Goal: Task Accomplishment & Management: Use online tool/utility

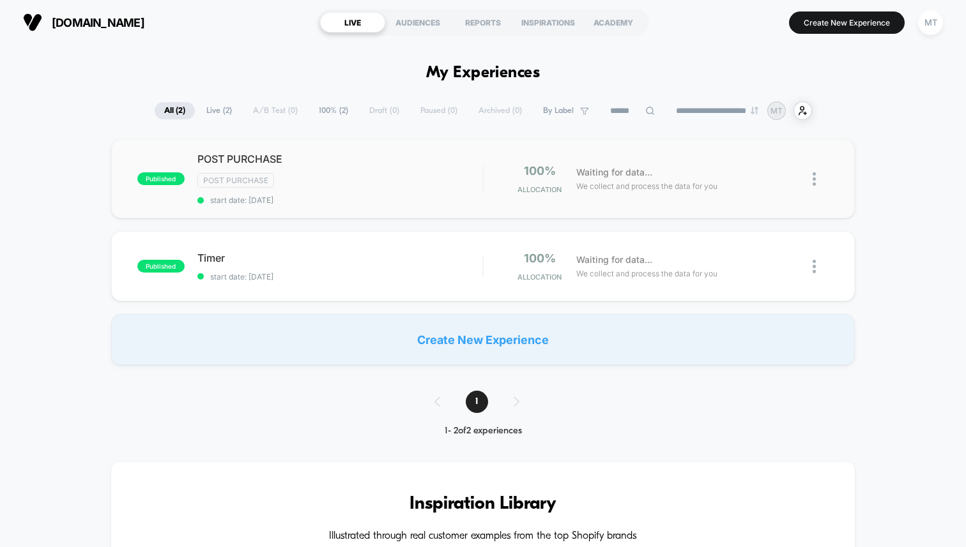
click at [816, 178] on div at bounding box center [821, 179] width 16 height 30
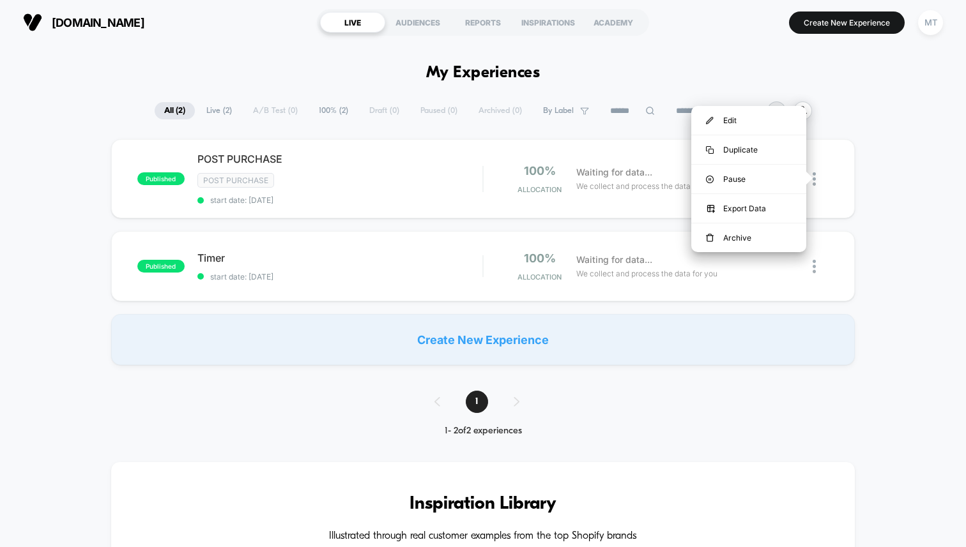
click at [880, 160] on div "published POST PURCHASE Post Purchase start date: [DATE] 100% Allocation Waitin…" at bounding box center [483, 252] width 966 height 226
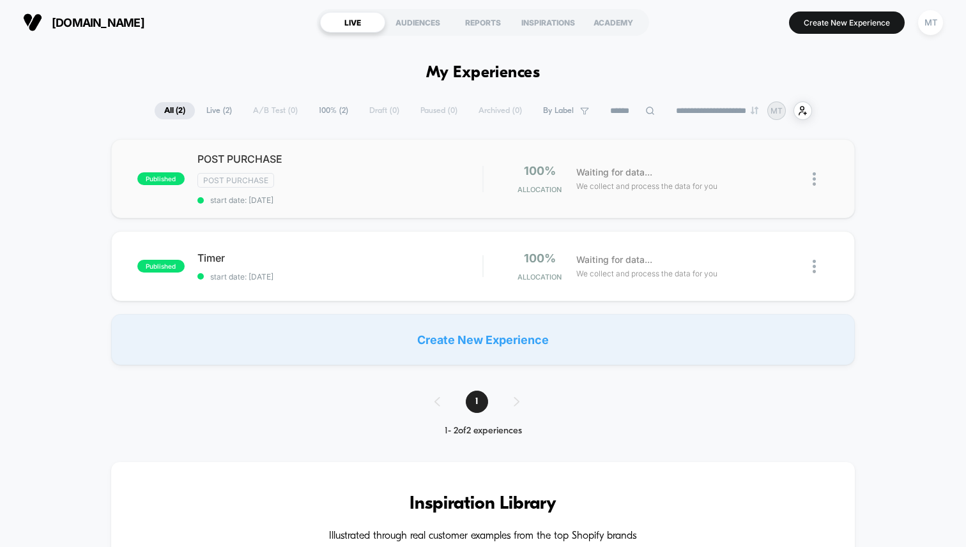
click at [312, 204] on div "published POST PURCHASE Post Purchase start date: [DATE] 100% Allocation Waitin…" at bounding box center [483, 178] width 744 height 79
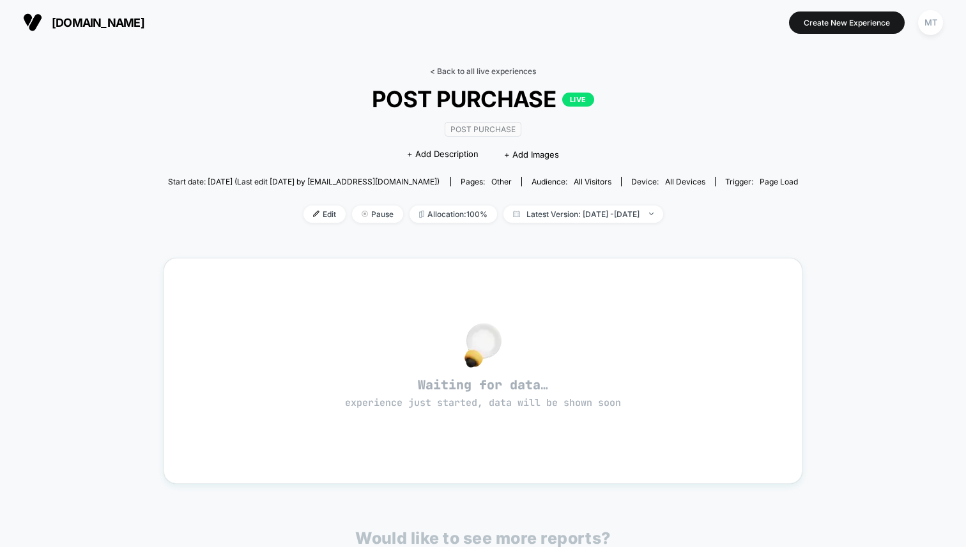
click at [452, 70] on link "< Back to all live experiences" at bounding box center [483, 71] width 106 height 10
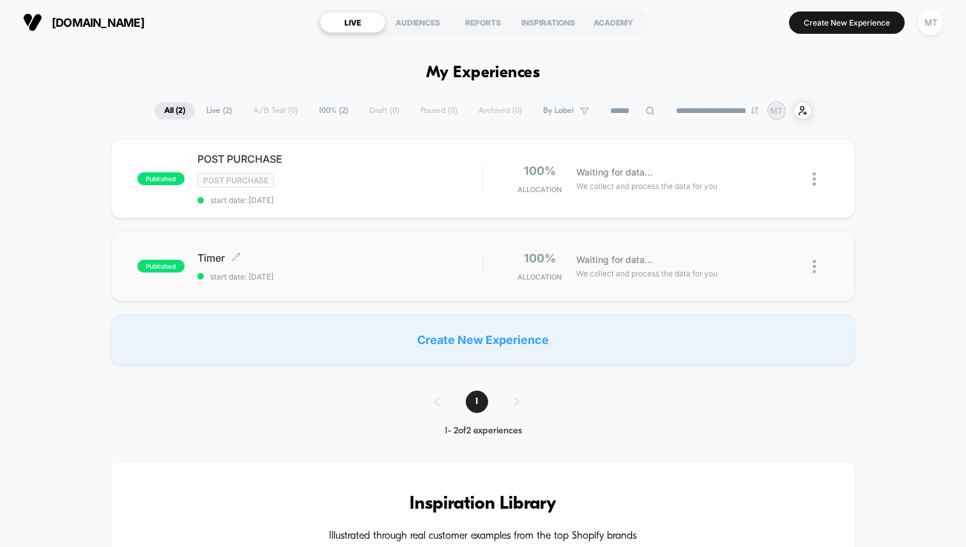
click at [211, 267] on div "Timer Click to edit experience details Click to edit experience details start d…" at bounding box center [339, 267] width 285 height 30
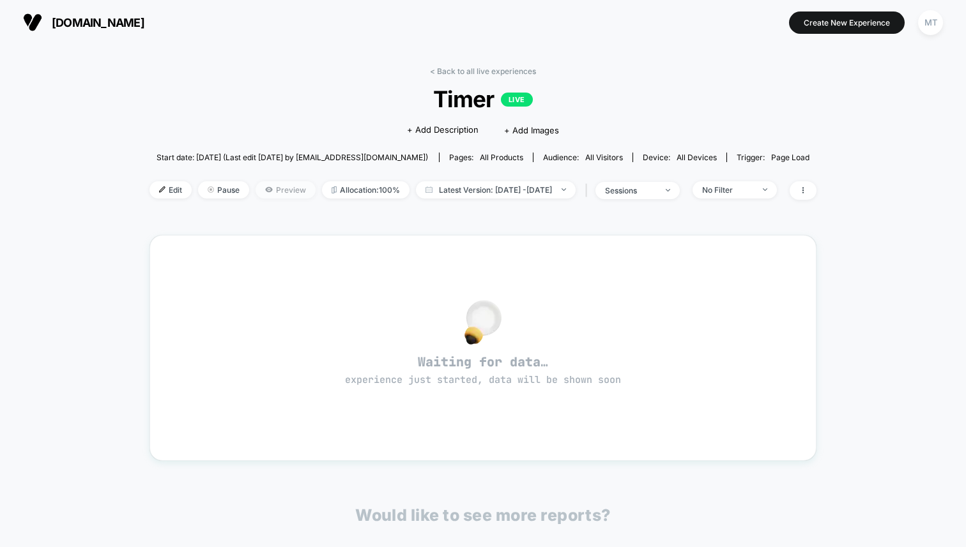
click at [265, 188] on icon at bounding box center [268, 189] width 7 height 5
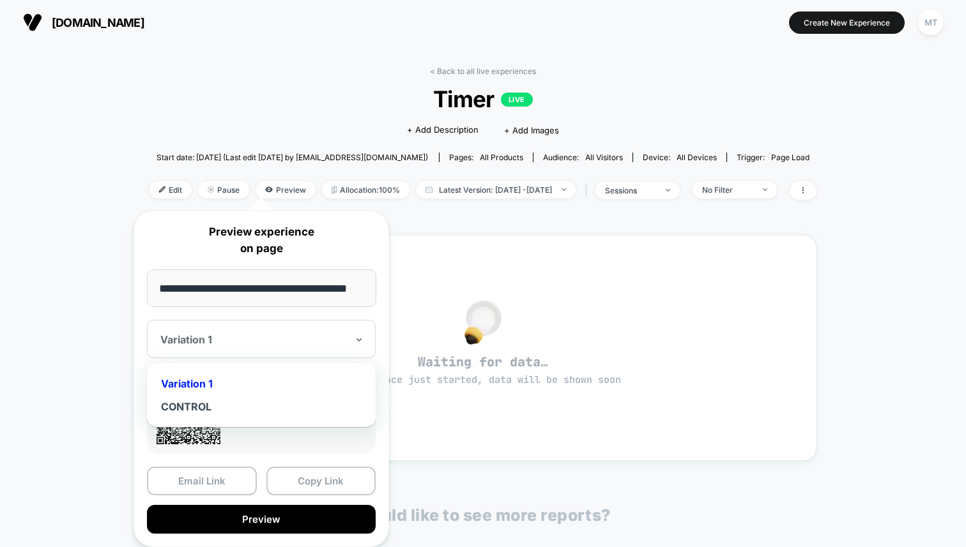
click at [288, 331] on div "Variation 1" at bounding box center [261, 339] width 229 height 38
click at [286, 335] on div at bounding box center [253, 339] width 187 height 13
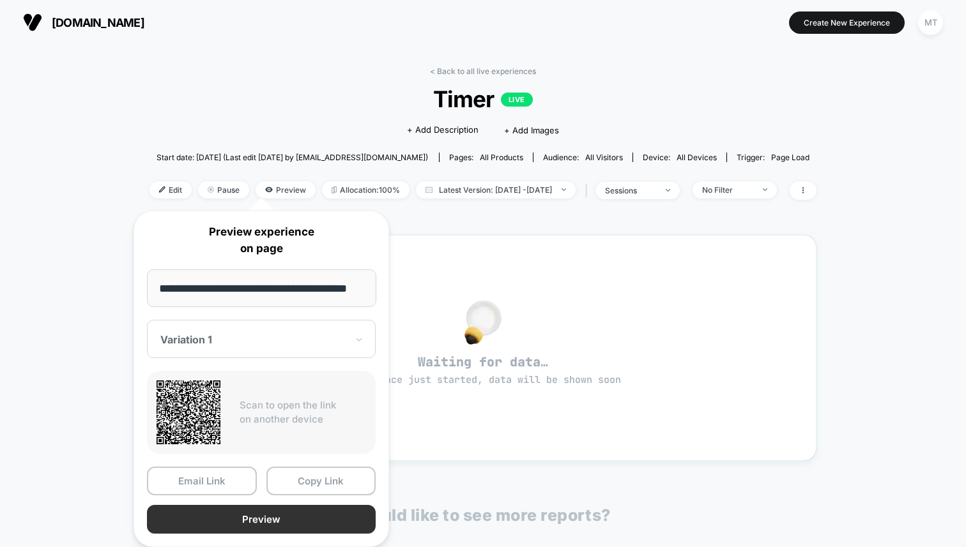
click at [258, 521] on button "Preview" at bounding box center [261, 519] width 229 height 29
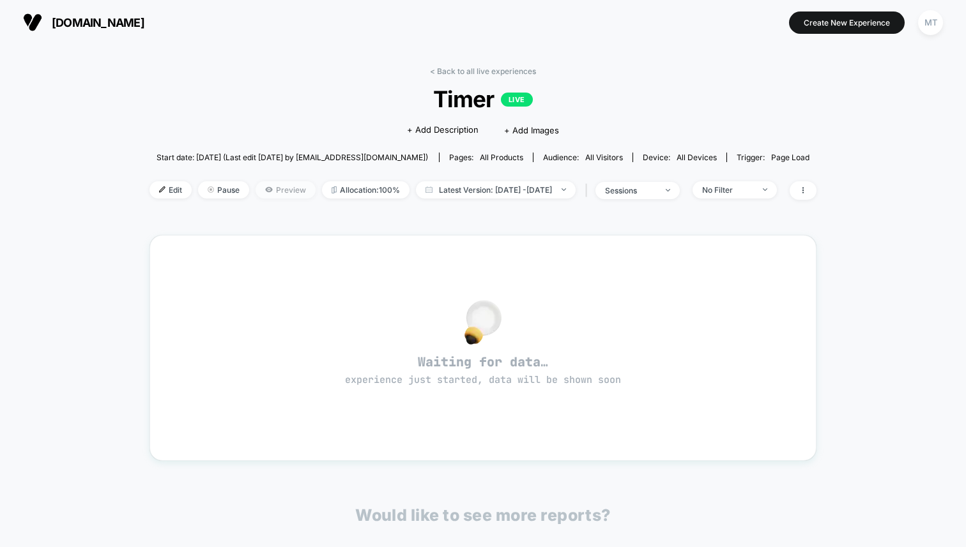
click at [262, 194] on span "Preview" at bounding box center [286, 189] width 60 height 17
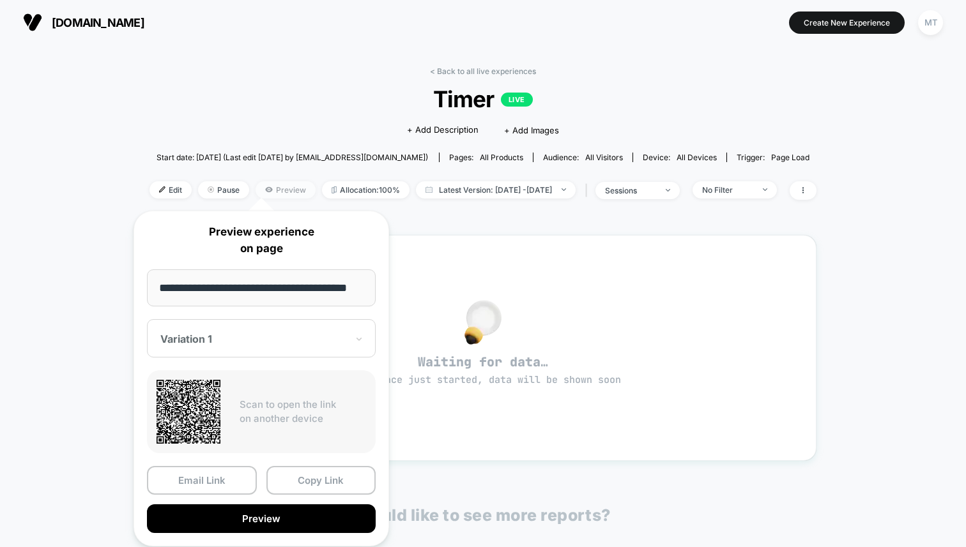
scroll to position [0, 11]
click at [137, 27] on section "[DOMAIN_NAME]" at bounding box center [170, 22] width 303 height 32
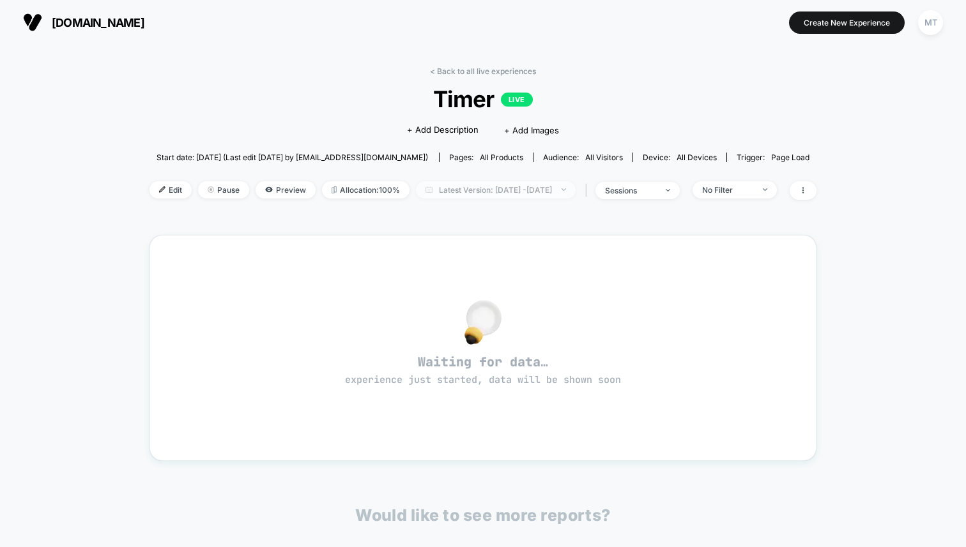
click at [526, 192] on span "Latest Version: [DATE] - [DATE]" at bounding box center [496, 189] width 160 height 17
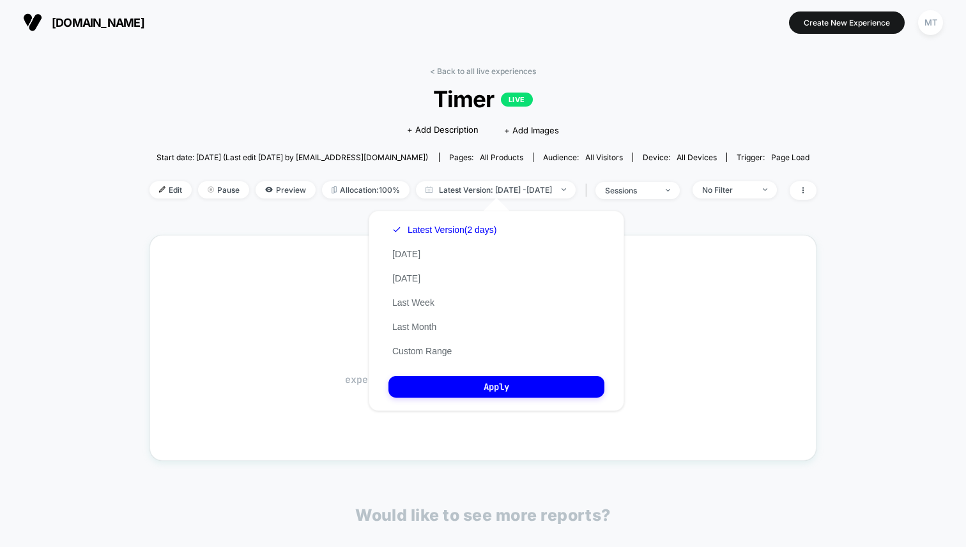
click at [717, 96] on span "Timer LIVE" at bounding box center [483, 99] width 600 height 27
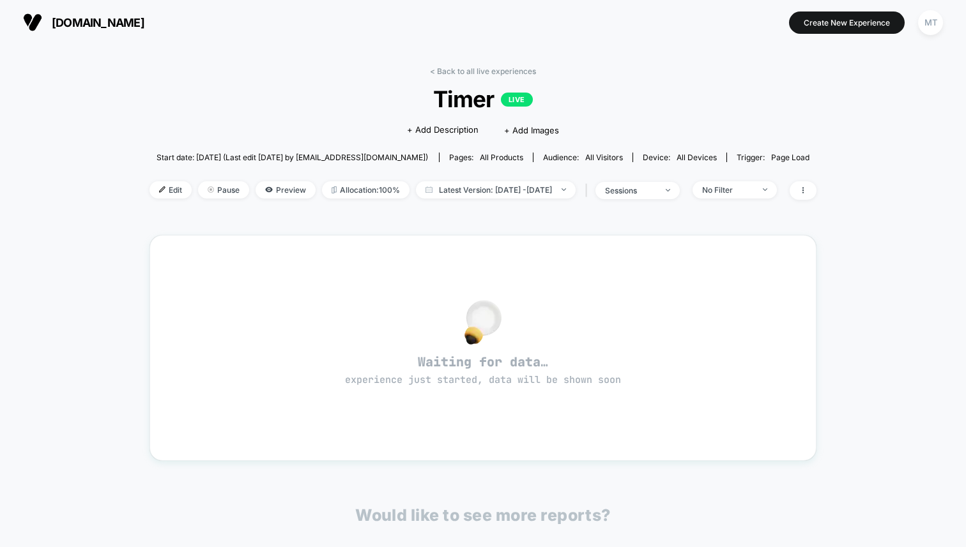
click at [692, 204] on div "< Back to all live experiences Timer LIVE Click to edit experience details + Ad…" at bounding box center [482, 140] width 667 height 149
click at [680, 195] on span "sessions" at bounding box center [637, 190] width 84 height 17
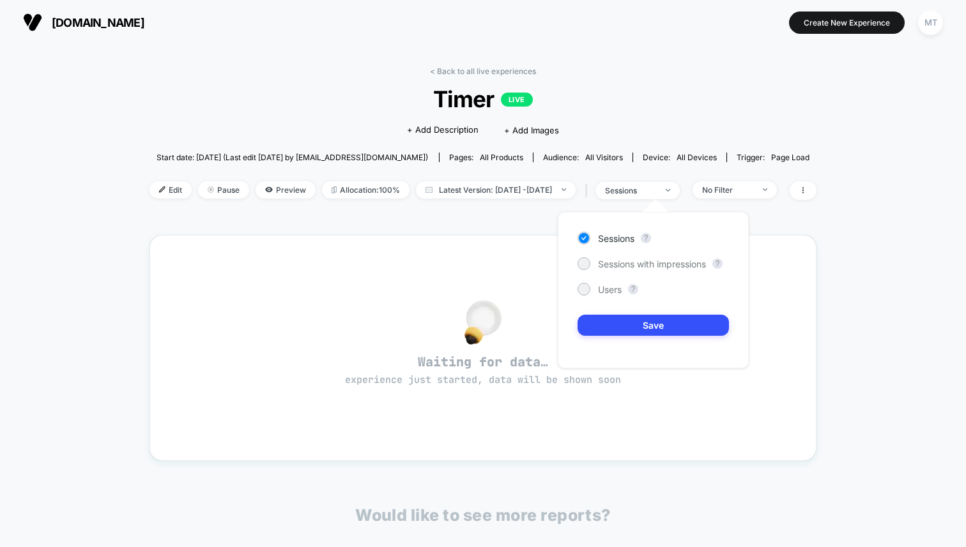
click at [711, 119] on div "< Back to all live experiences Timer LIVE Click to edit experience details + Ad…" at bounding box center [482, 140] width 667 height 149
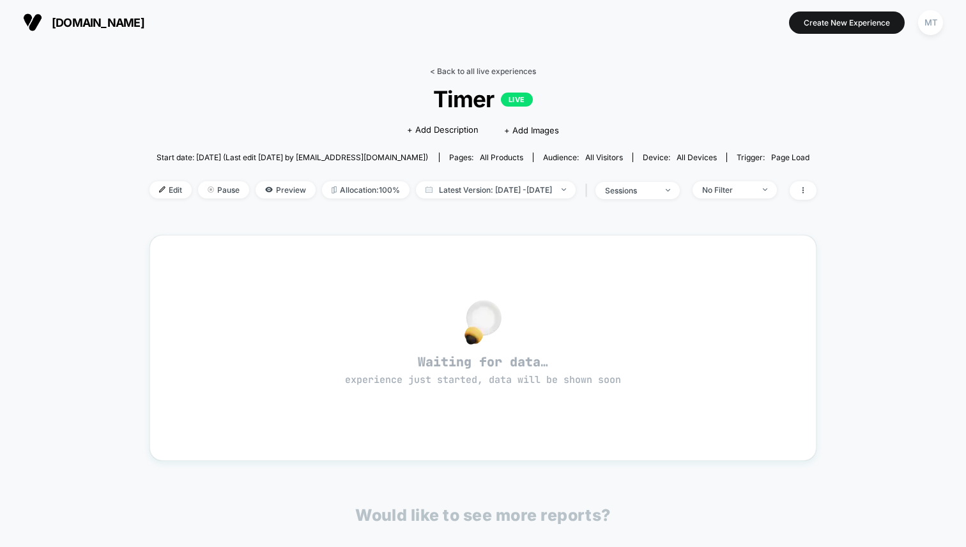
click at [441, 73] on link "< Back to all live experiences" at bounding box center [483, 71] width 106 height 10
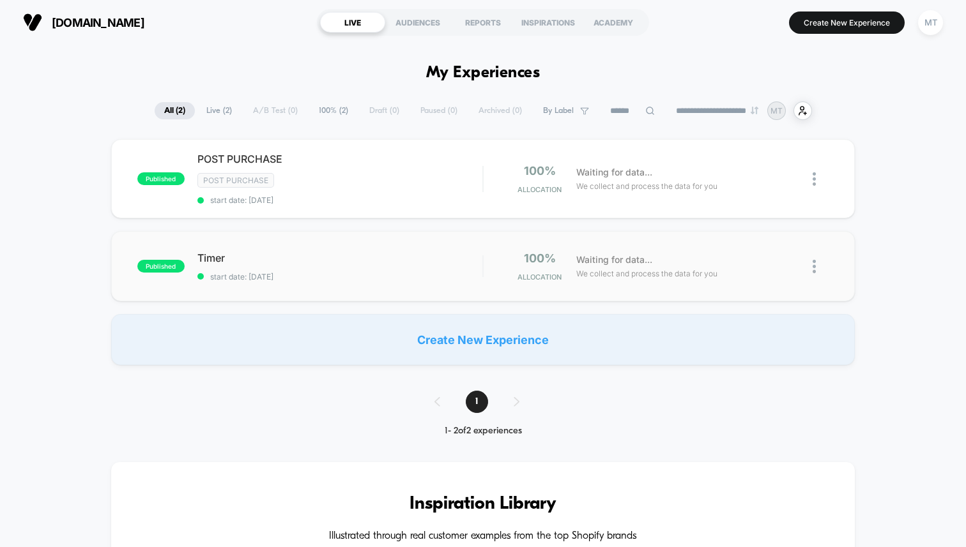
drag, startPoint x: 806, startPoint y: 25, endPoint x: 641, endPoint y: 237, distance: 268.6
click at [641, 237] on div "**********" at bounding box center [483, 273] width 966 height 547
click at [580, 331] on div "Create New Experience" at bounding box center [483, 339] width 744 height 51
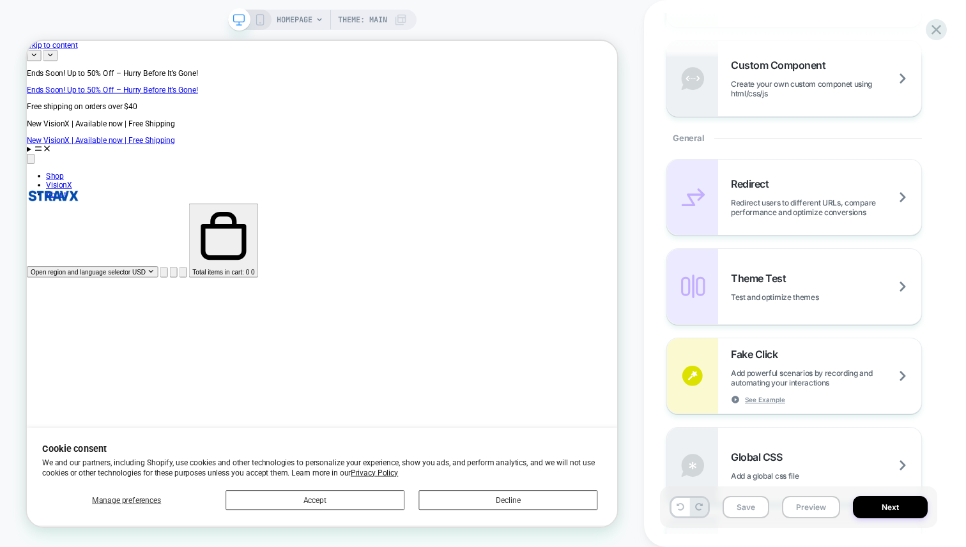
scroll to position [464, 0]
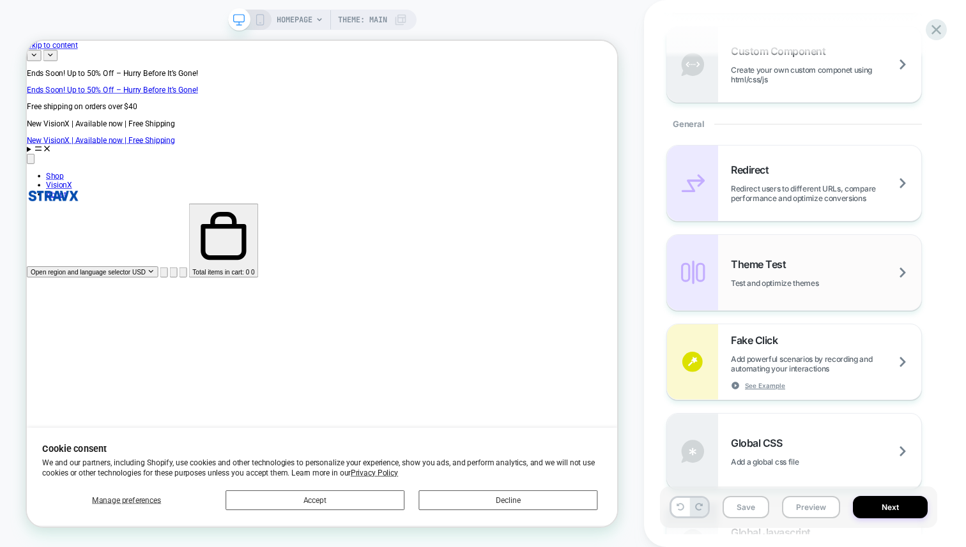
click at [836, 254] on div "Theme Test Test and optimize themes" at bounding box center [794, 272] width 254 height 75
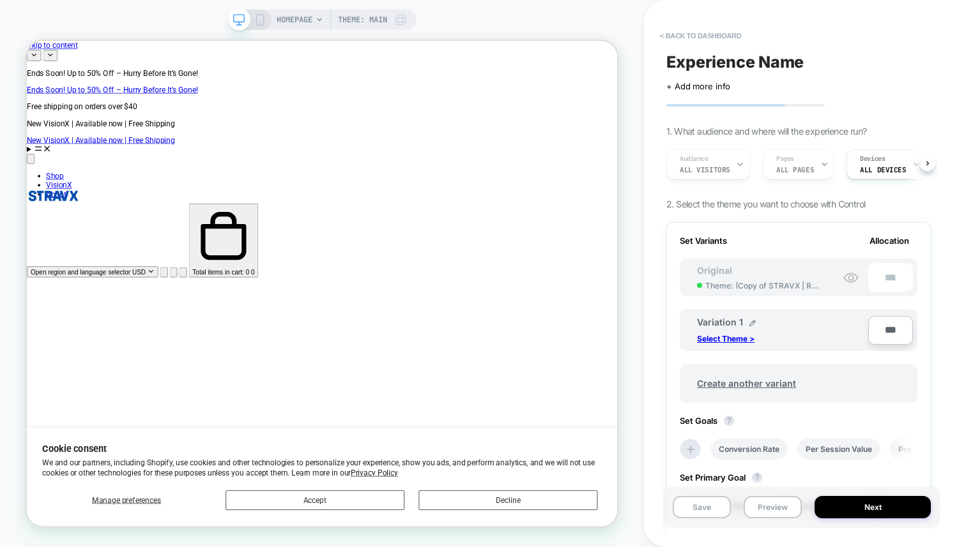
scroll to position [0, 1]
click at [741, 340] on p "Select Theme >" at bounding box center [725, 339] width 57 height 10
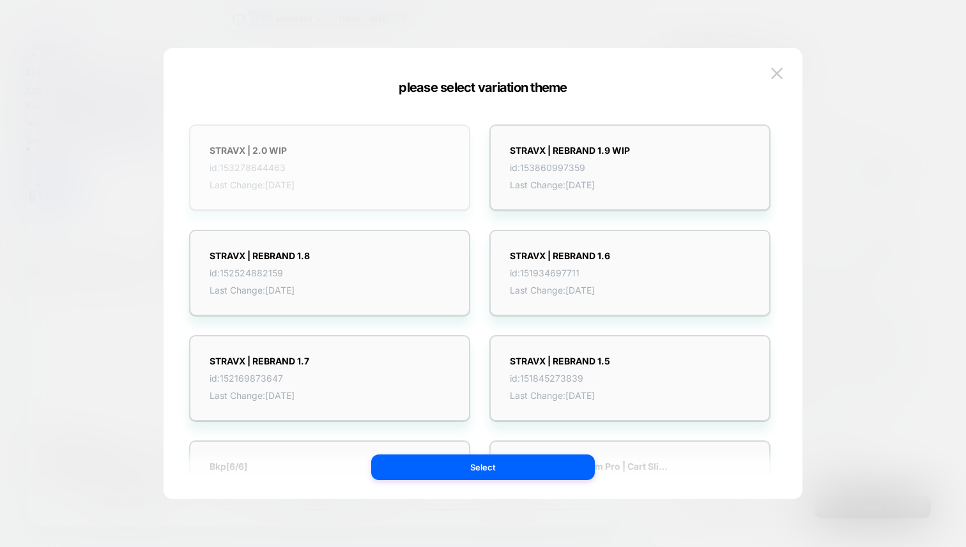
click at [397, 185] on div "STRAVX | 2.0 WIP id: 153278644463 Last Change: [DATE]" at bounding box center [329, 168] width 281 height 86
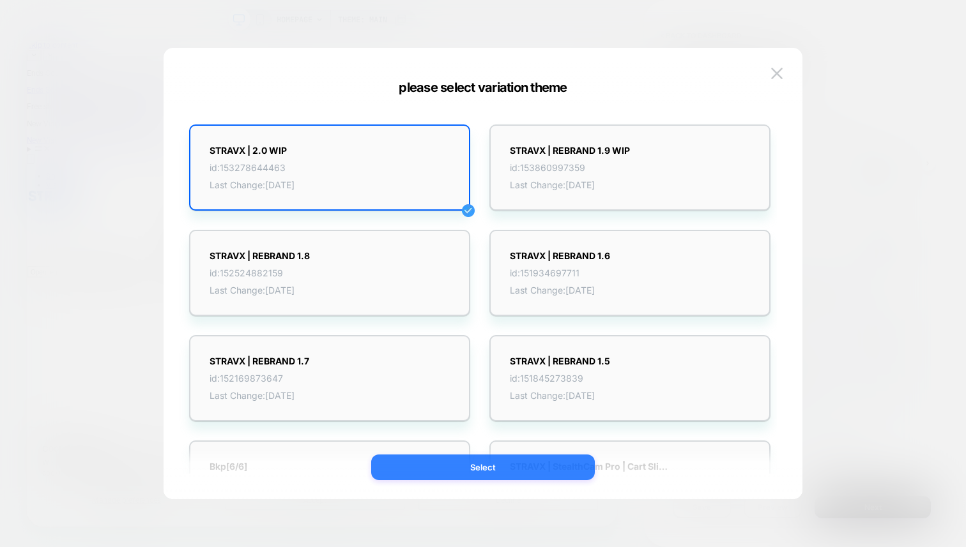
click at [461, 465] on button "Select" at bounding box center [483, 468] width 224 height 26
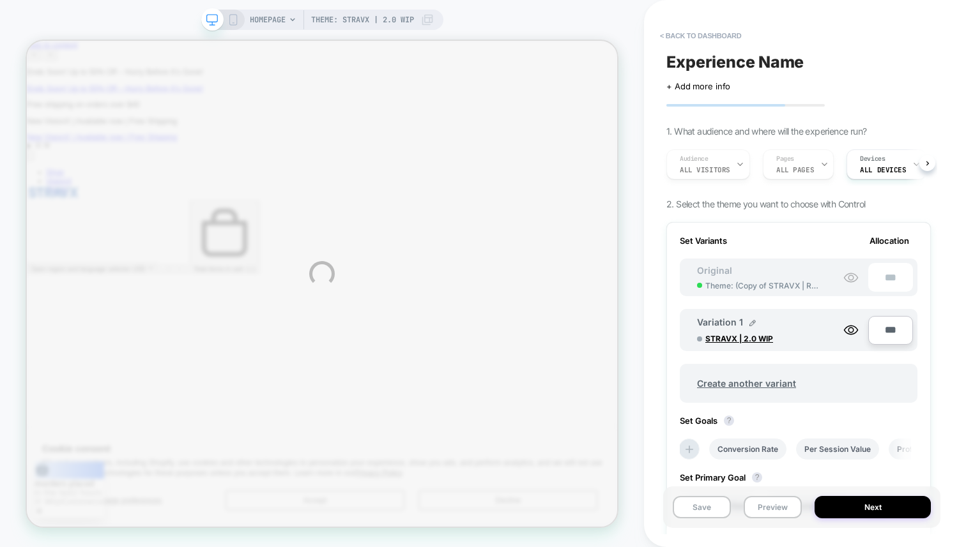
scroll to position [0, 0]
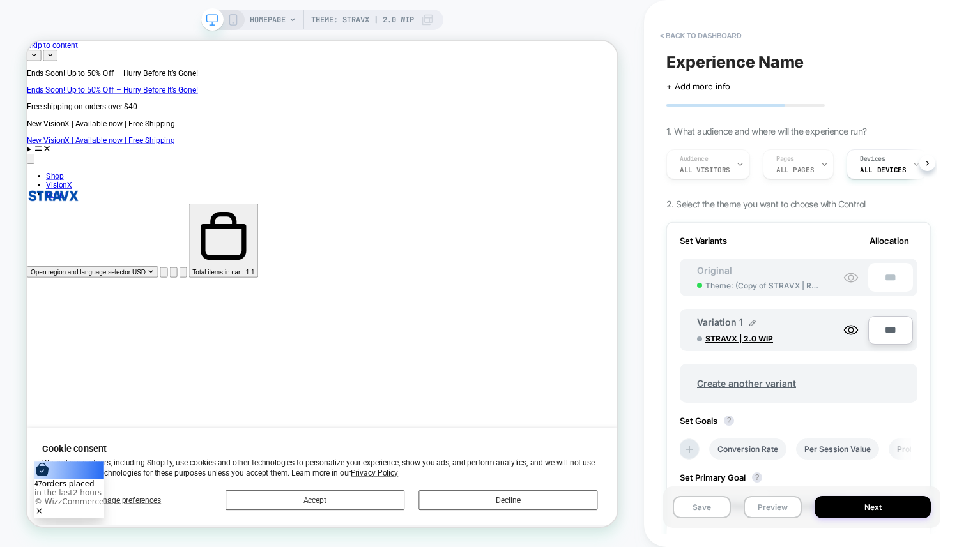
click at [742, 286] on span "Theme: ( Copy of STRAVX | REBRAND 1.9 )" at bounding box center [763, 286] width 116 height 10
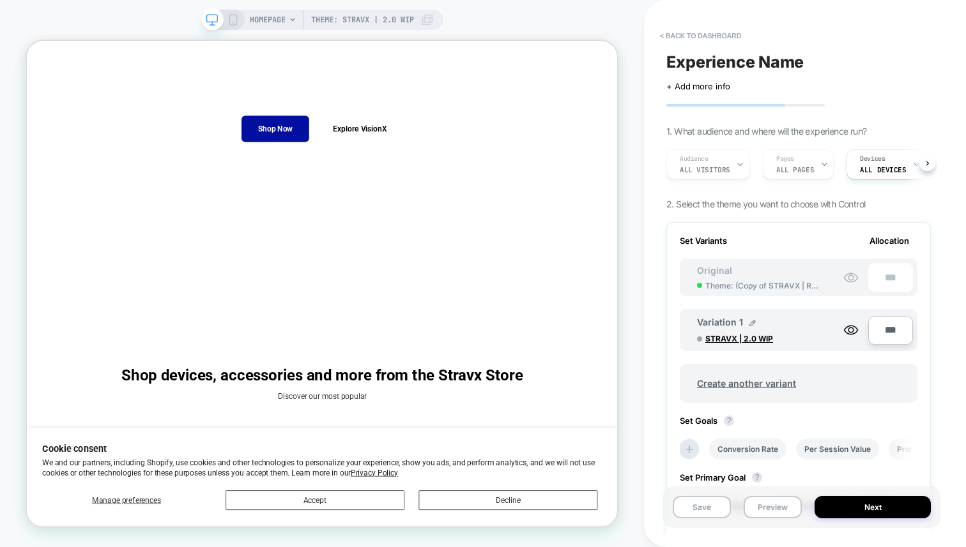
scroll to position [696, 0]
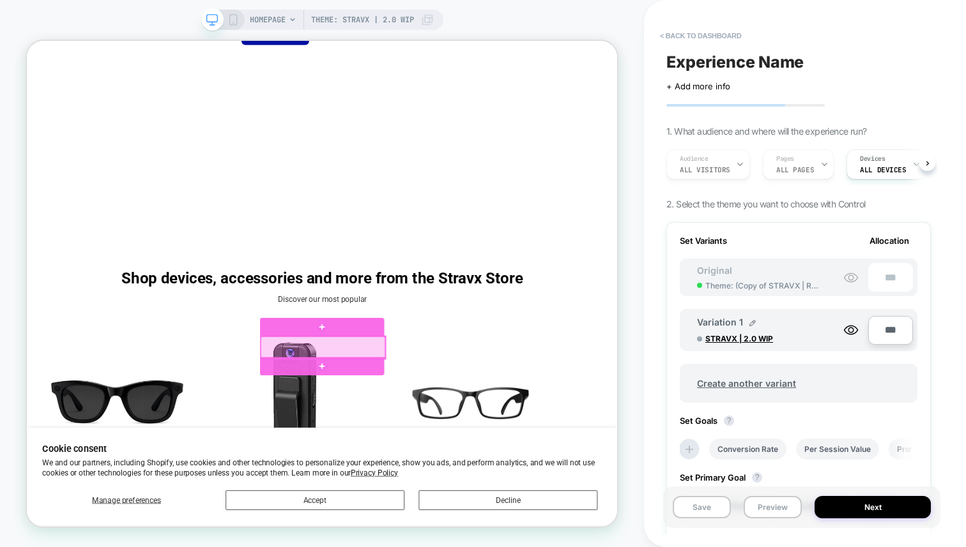
click at [437, 442] on div at bounding box center [422, 450] width 166 height 29
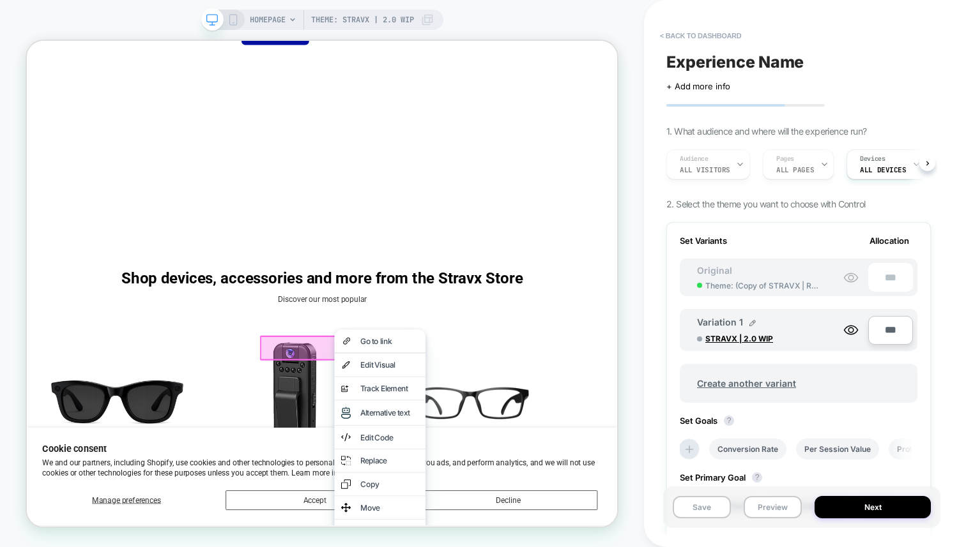
click at [416, 456] on div at bounding box center [422, 450] width 170 height 33
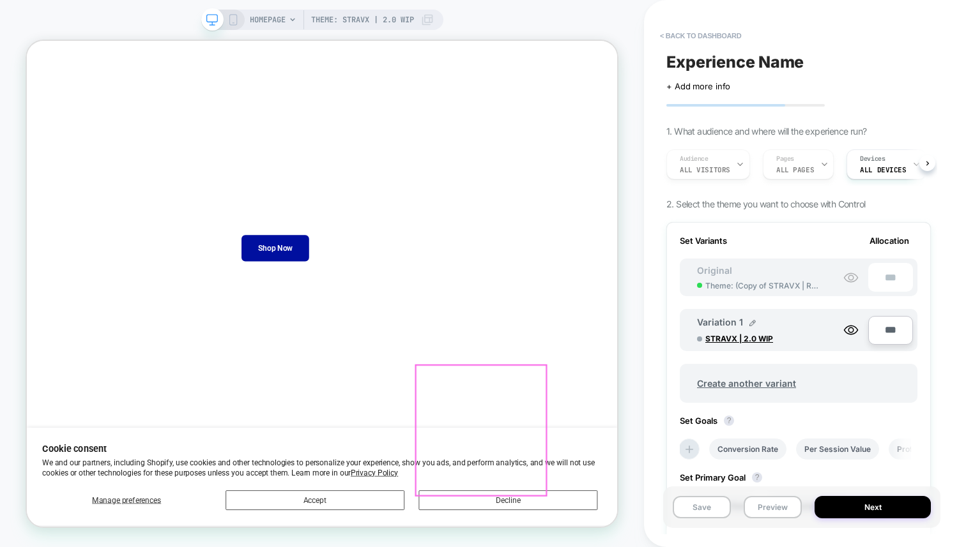
scroll to position [270, 0]
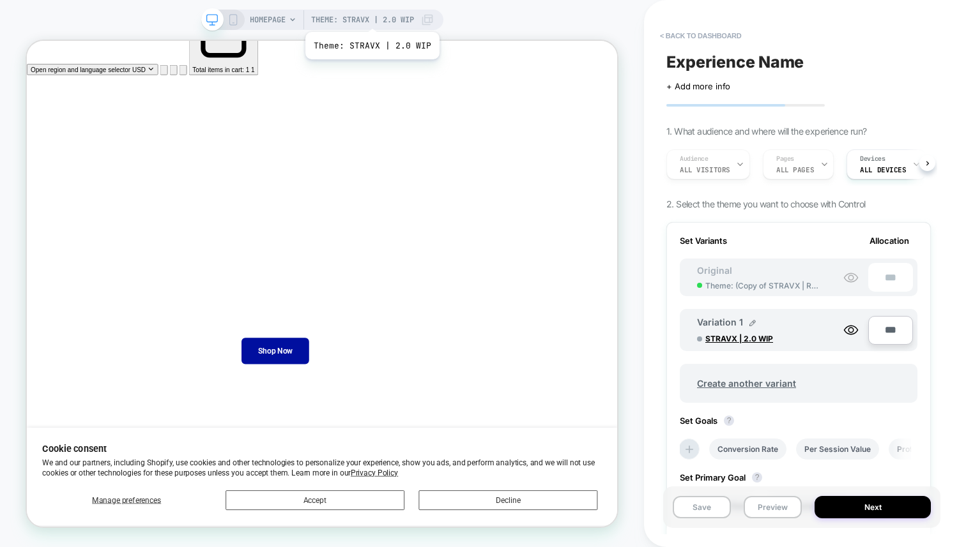
click at [371, 16] on span "Theme: STRAVX | 2.0 WIP" at bounding box center [362, 20] width 103 height 20
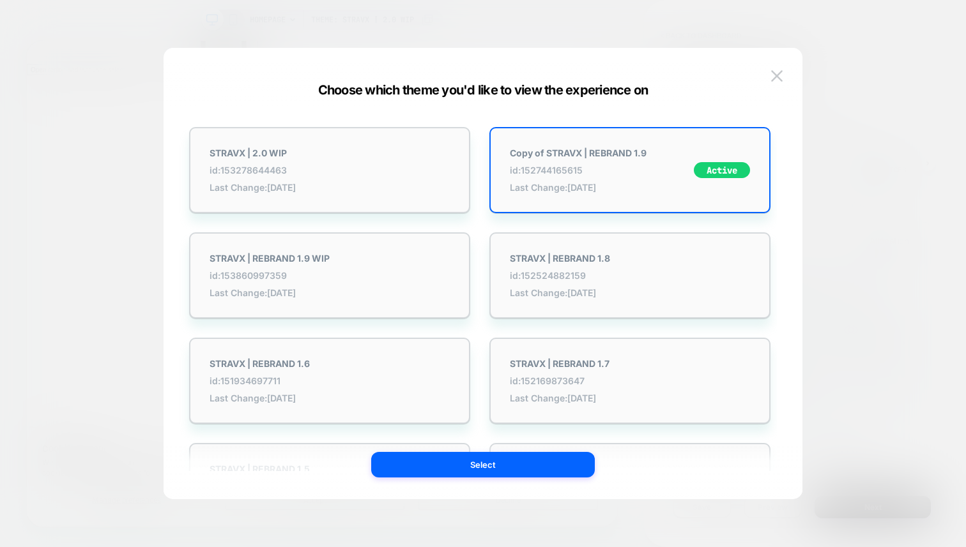
click at [361, 19] on div at bounding box center [483, 273] width 966 height 547
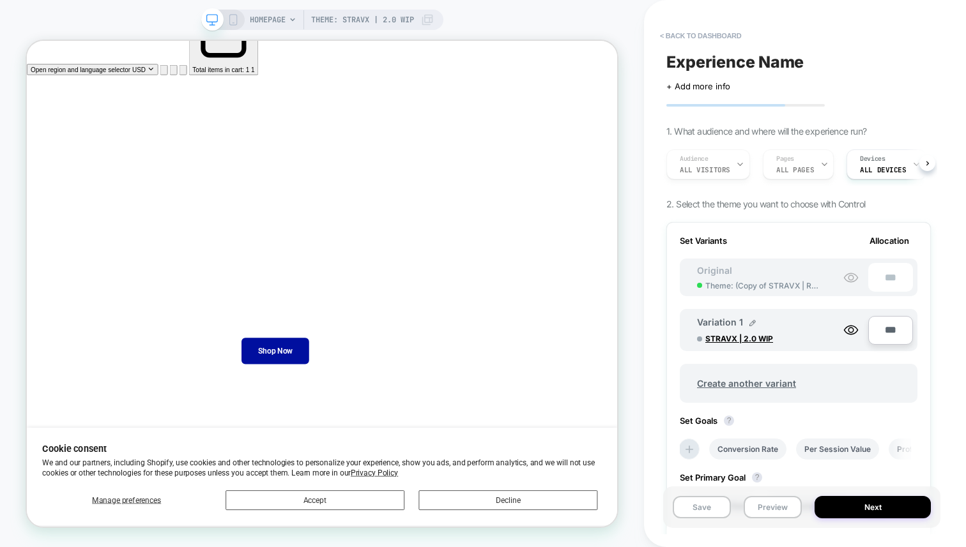
click at [290, 19] on icon at bounding box center [292, 19] width 5 height 3
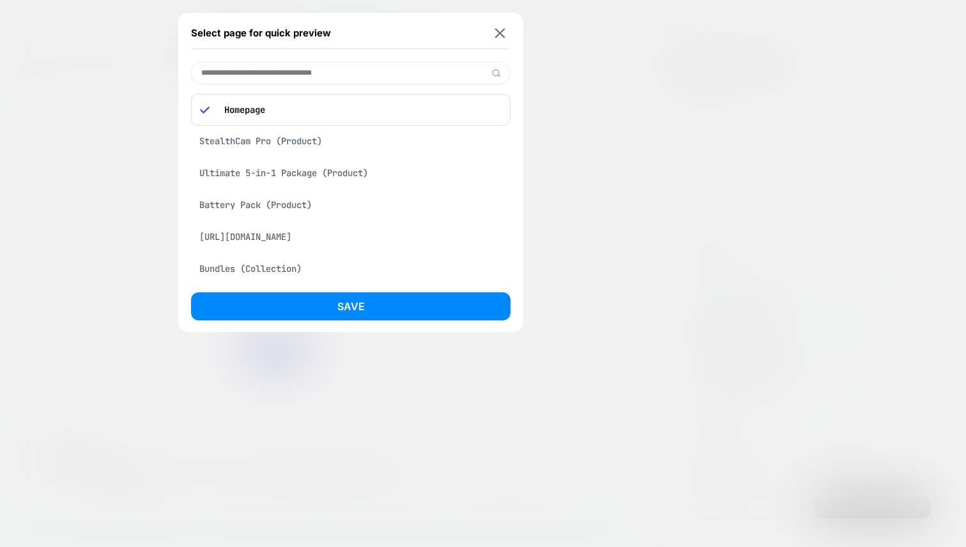
click at [298, 137] on div "StealthCam Pro (Product)" at bounding box center [350, 141] width 319 height 24
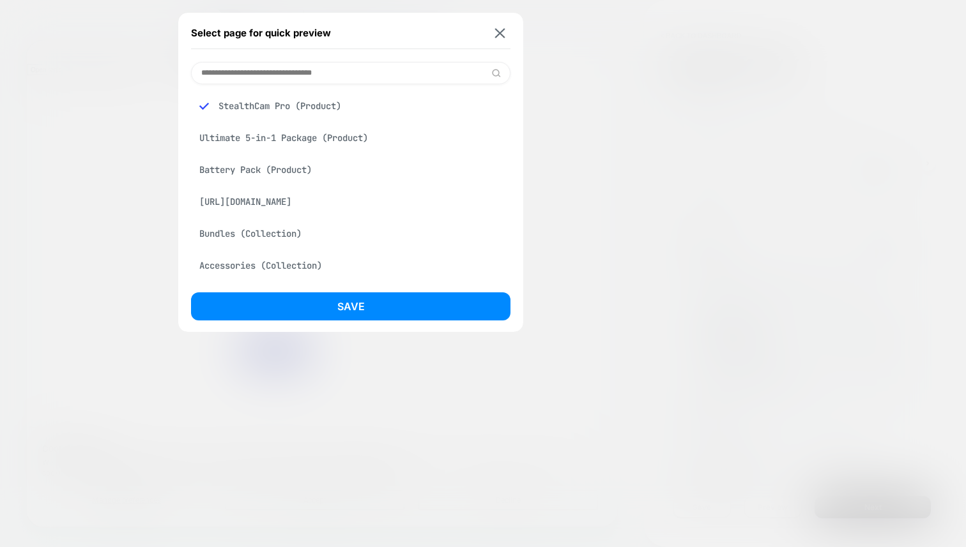
click at [330, 322] on div "Save" at bounding box center [350, 310] width 319 height 35
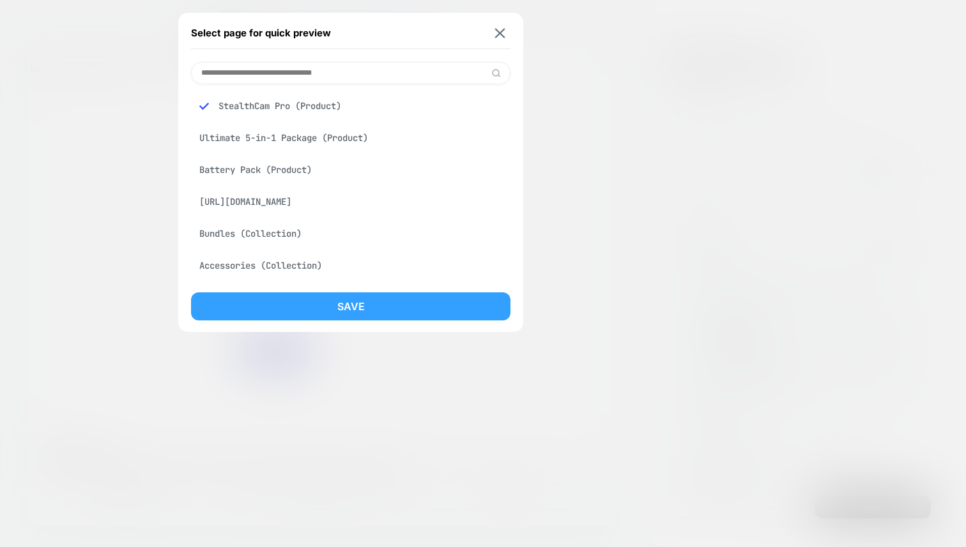
click at [338, 305] on button "Save" at bounding box center [350, 307] width 319 height 28
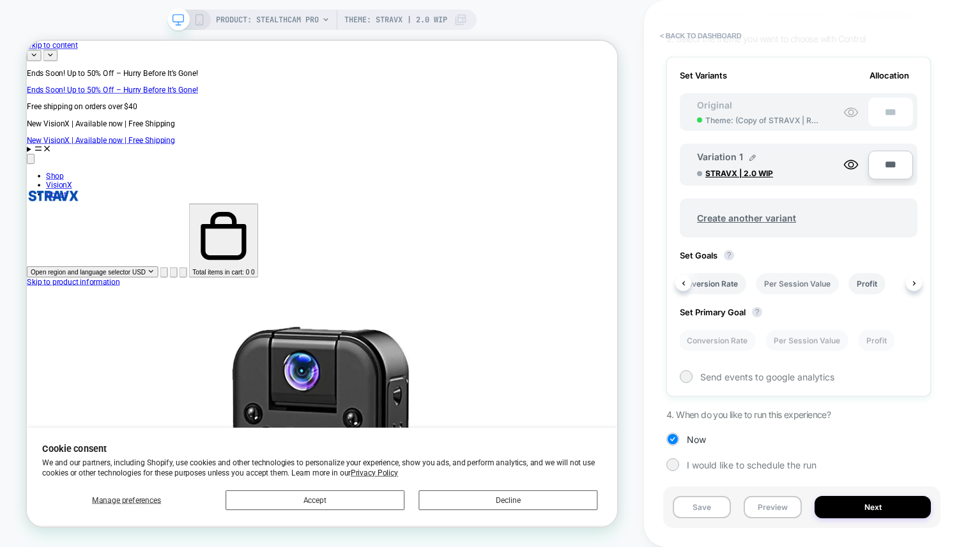
scroll to position [0, 45]
click at [735, 287] on li "Conversion Rate" at bounding box center [704, 283] width 77 height 21
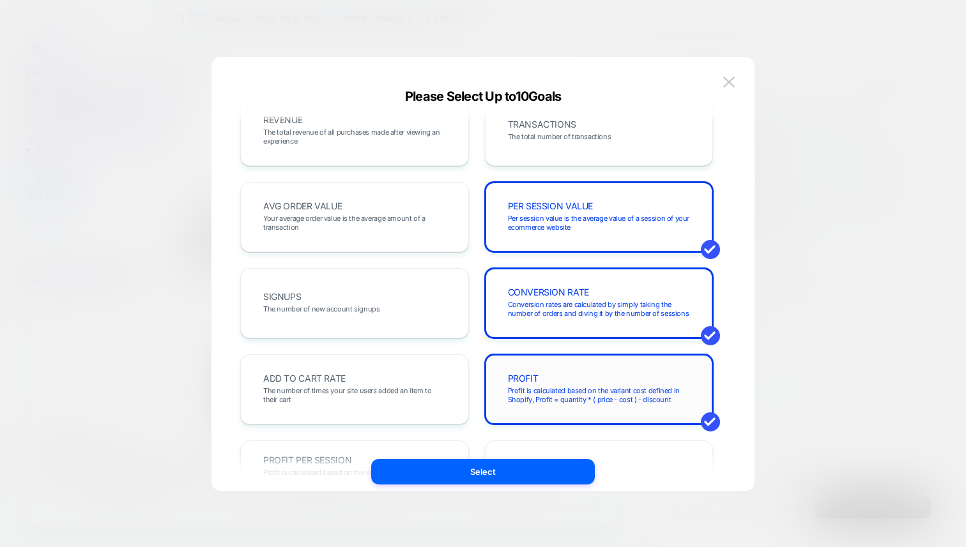
scroll to position [41, 0]
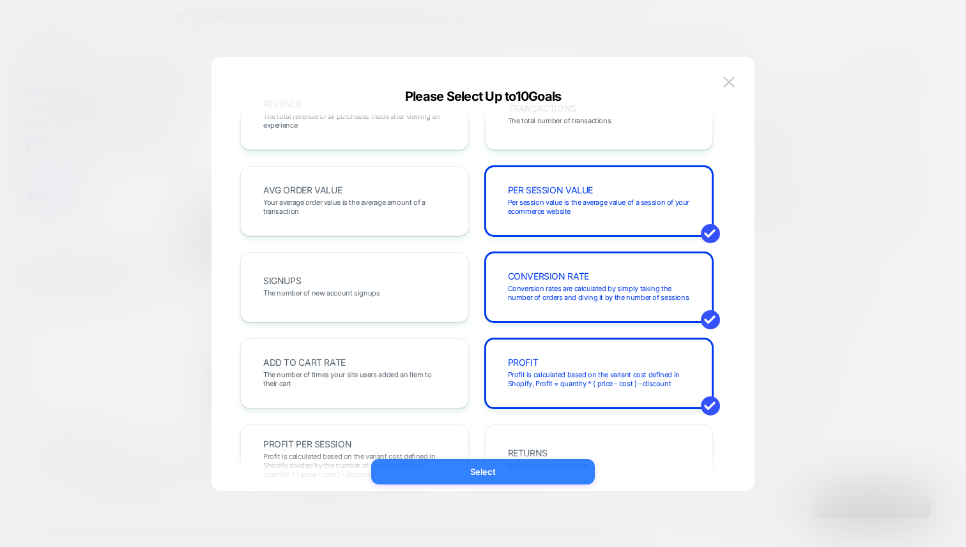
click at [532, 475] on button "Select" at bounding box center [483, 472] width 224 height 26
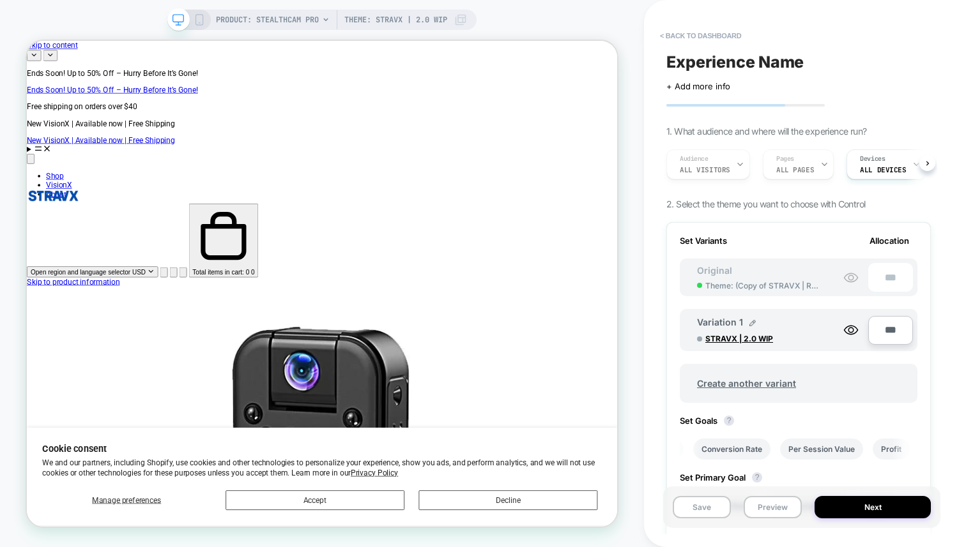
scroll to position [165, 0]
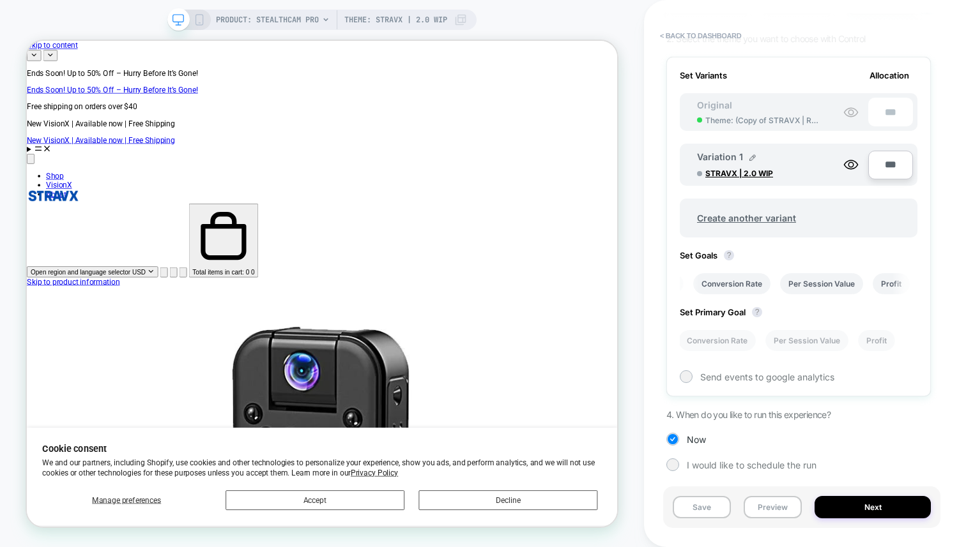
drag, startPoint x: 724, startPoint y: 515, endPoint x: 768, endPoint y: 425, distance: 100.3
click at [768, 425] on div "< back to dashboard Experience Name Click to edit experience details + Add more…" at bounding box center [804, 273] width 277 height 547
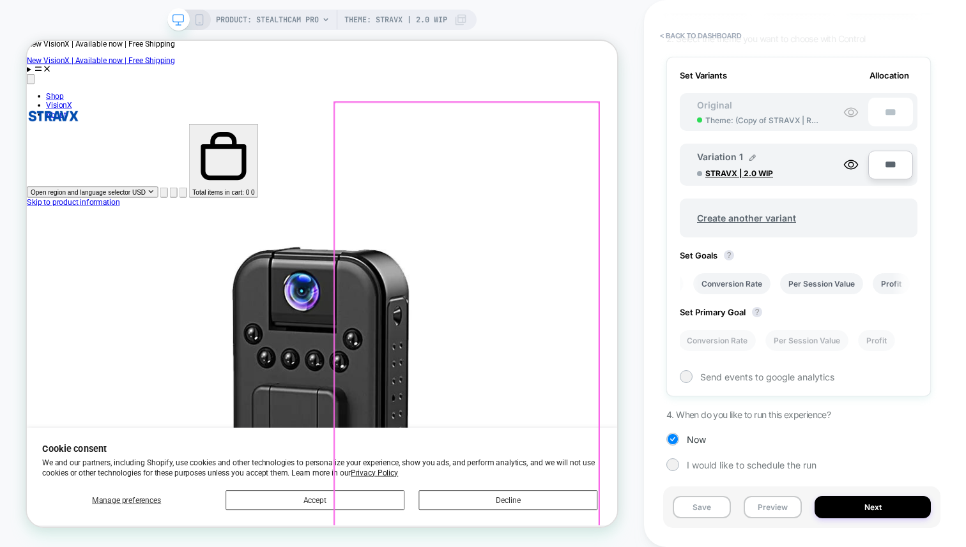
scroll to position [0, 0]
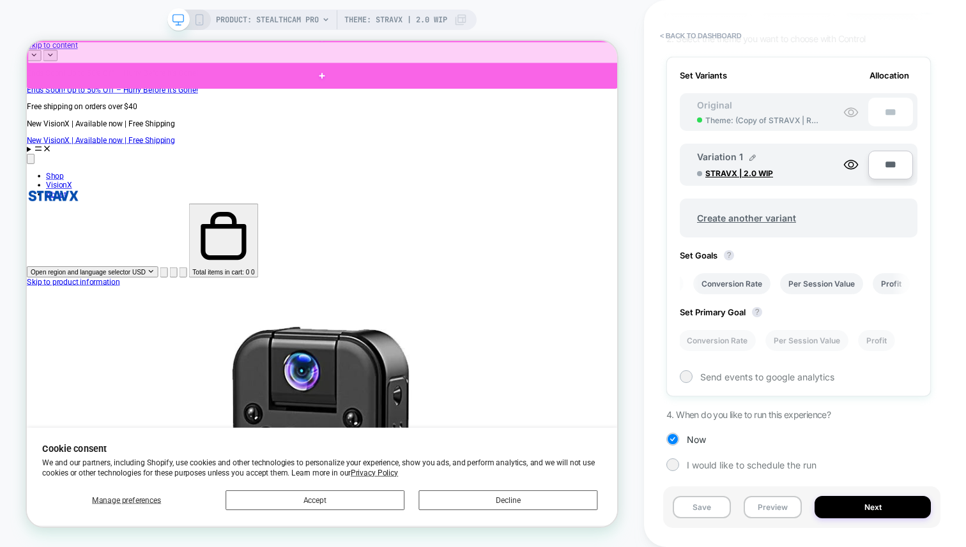
click at [407, 77] on div at bounding box center [421, 87] width 788 height 34
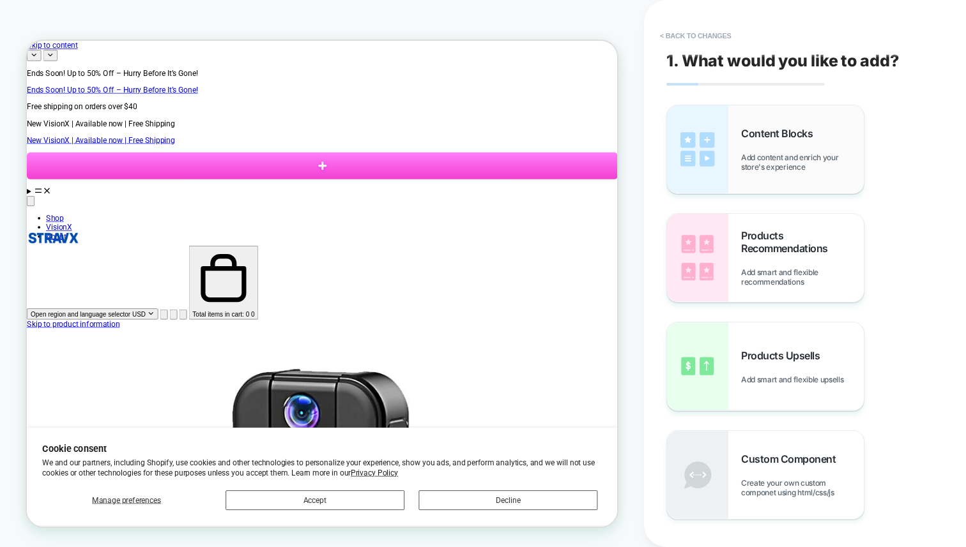
click at [781, 151] on div "Content Blocks Add content and enrich your store's experience" at bounding box center [802, 149] width 123 height 45
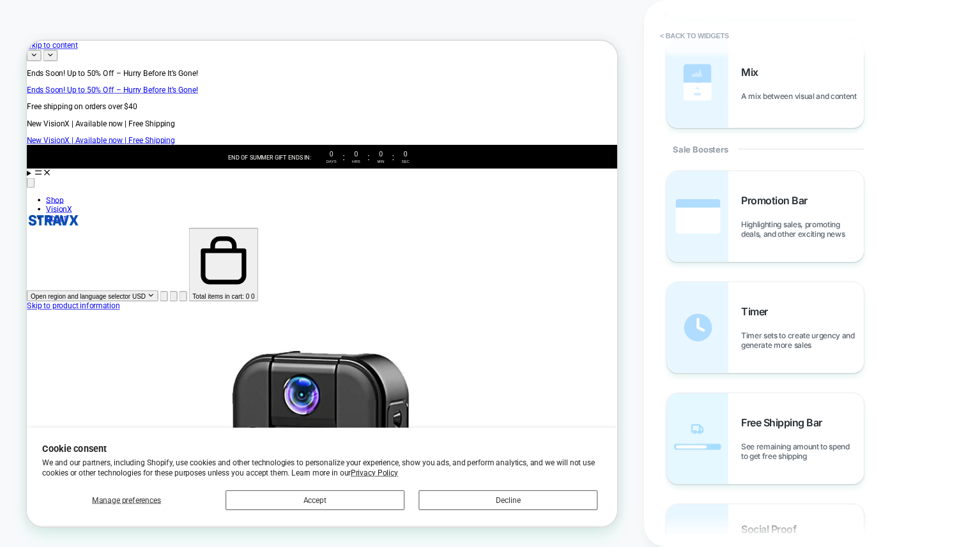
scroll to position [1068, 0]
click at [798, 328] on div "Timer Timer sets to create urgency and generate more sales" at bounding box center [802, 327] width 123 height 45
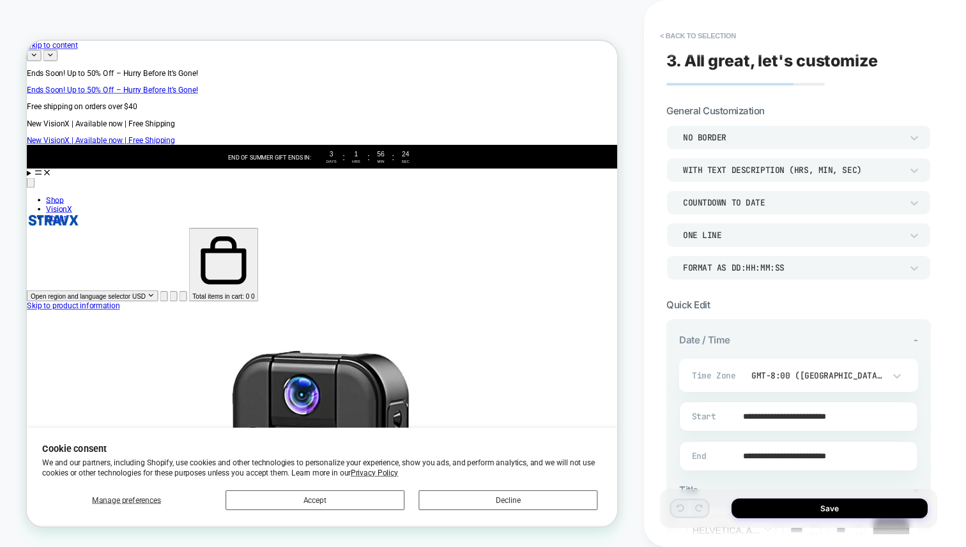
click at [736, 173] on div "WITH TEXT DESCRIPTION (HRS, MIN, SEC)" at bounding box center [792, 170] width 218 height 11
click at [753, 201] on div "WITH TEXT DESCRIPTION (HRS, MIN, SEC)" at bounding box center [798, 202] width 254 height 27
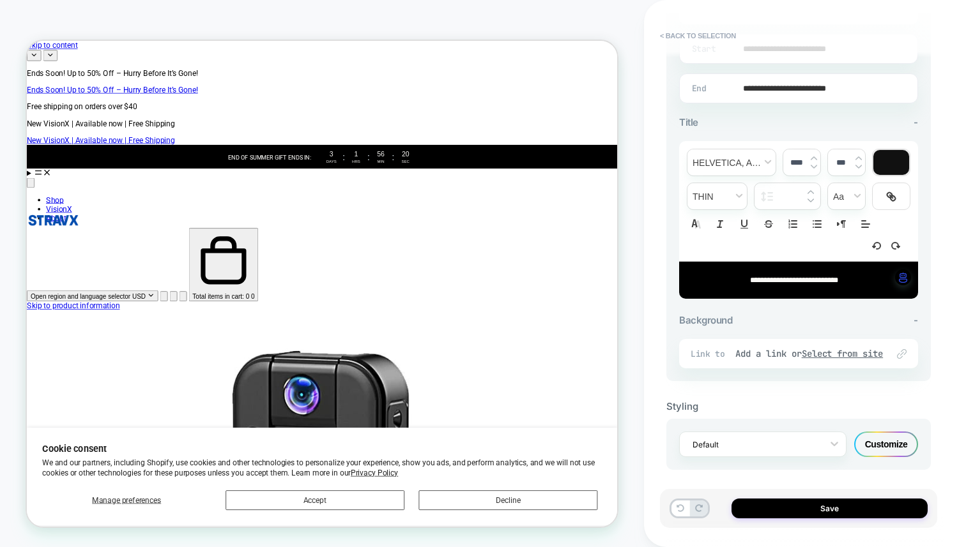
scroll to position [364, 0]
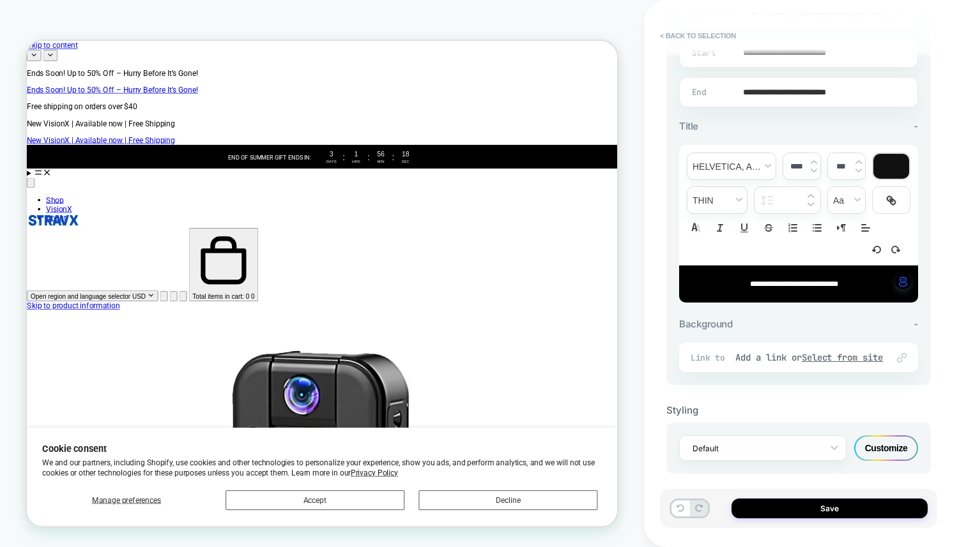
click at [750, 284] on span "**********" at bounding box center [794, 284] width 88 height 8
type input "****"
drag, startPoint x: 737, startPoint y: 284, endPoint x: 812, endPoint y: 286, distance: 74.8
click at [812, 286] on p "**********" at bounding box center [794, 284] width 204 height 11
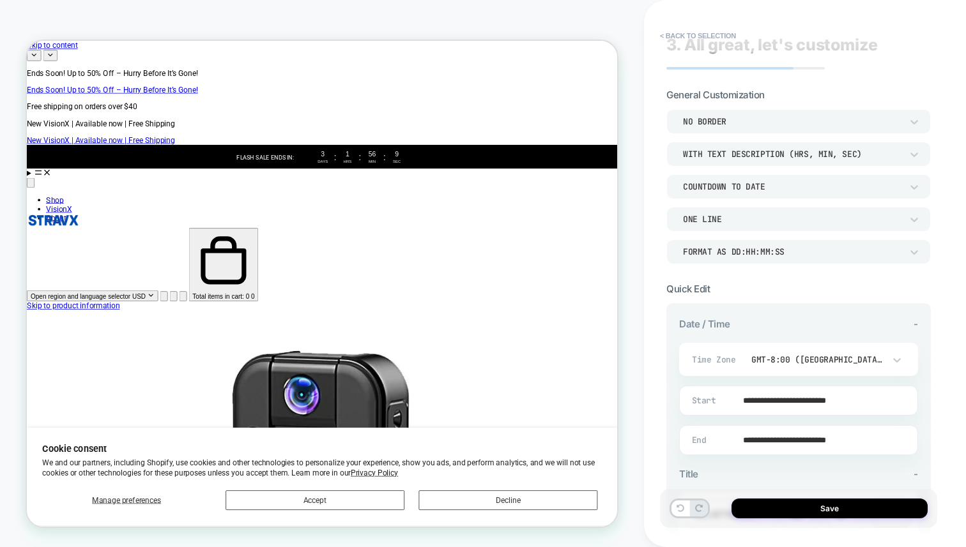
scroll to position [0, 0]
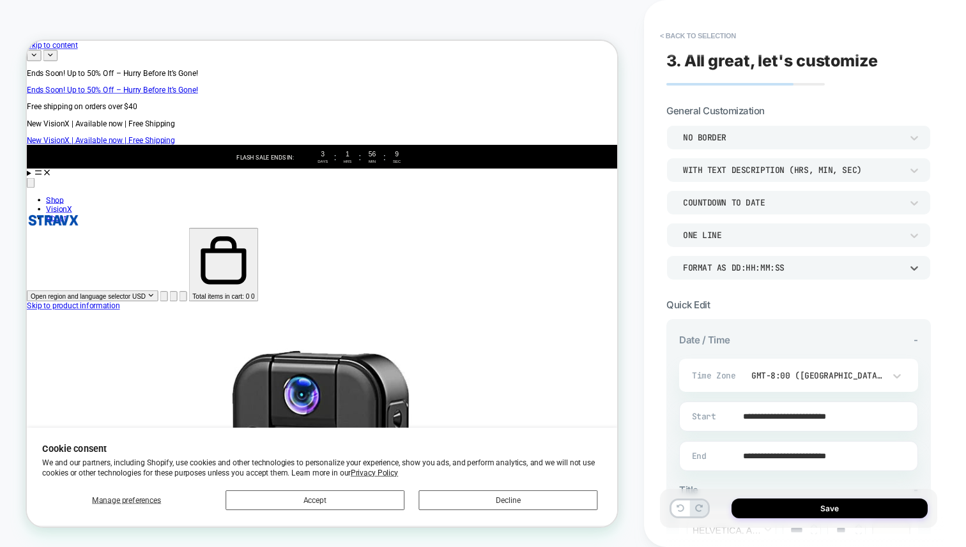
click at [856, 276] on div "Format as DD:HH:MM:SS" at bounding box center [798, 268] width 264 height 24
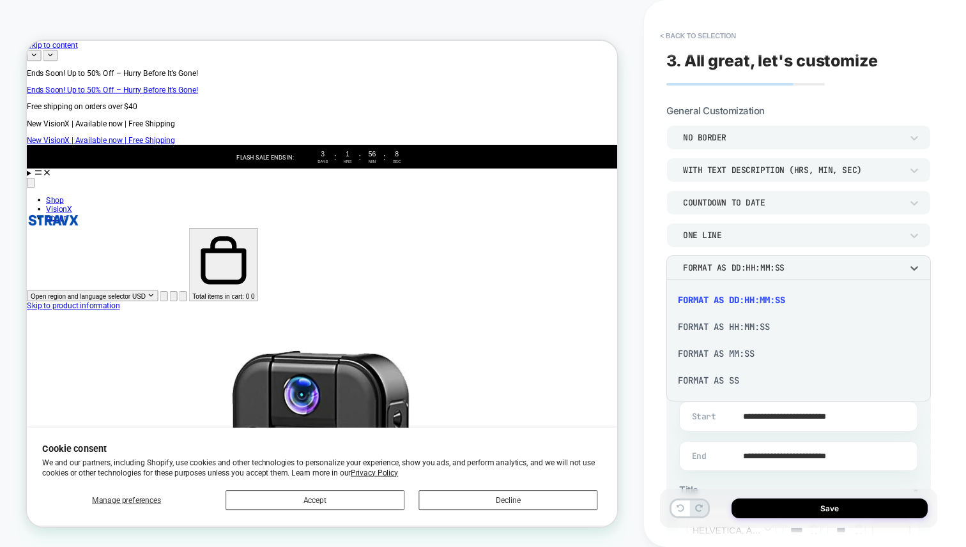
click at [796, 333] on div "Format as HH:MM:SS" at bounding box center [798, 327] width 254 height 27
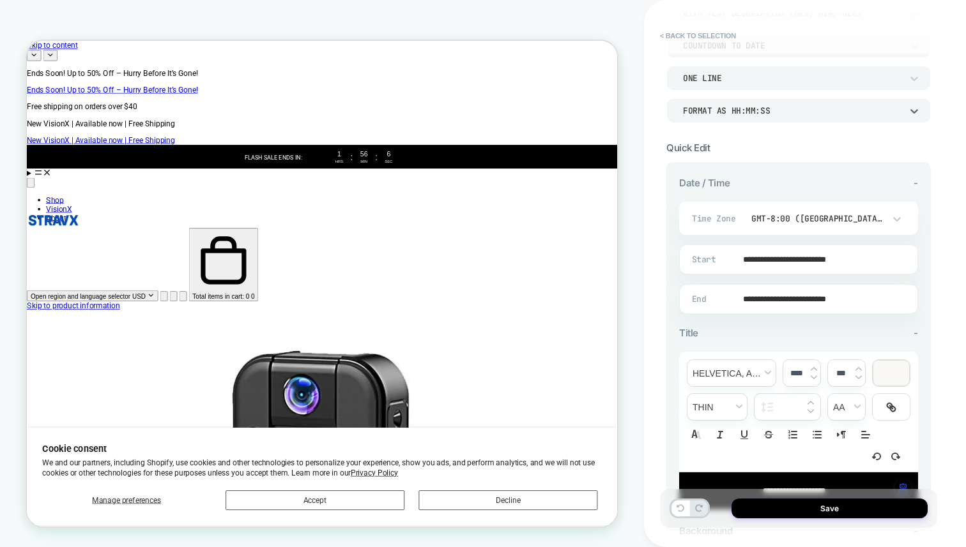
scroll to position [371, 0]
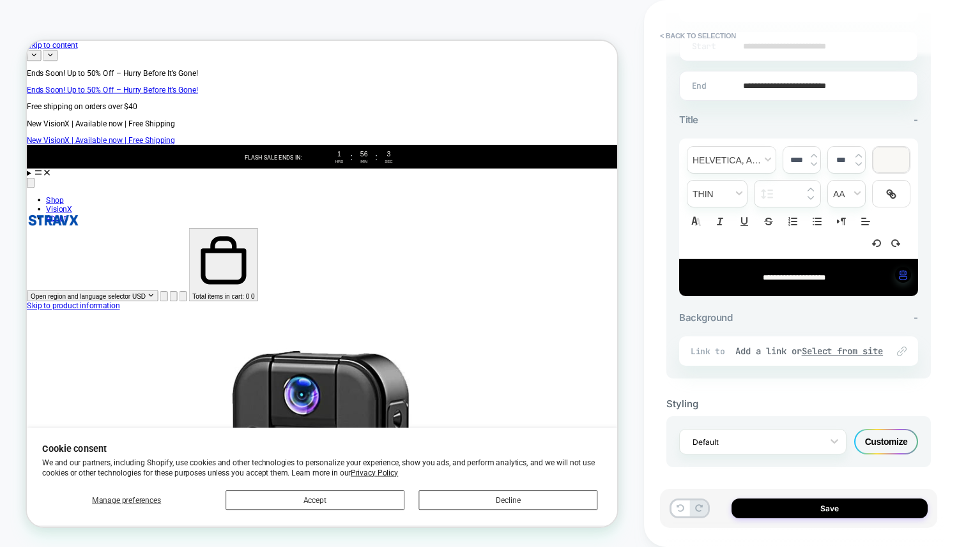
click at [866, 420] on div "Default Customize" at bounding box center [798, 442] width 264 height 51
click at [866, 443] on div "Customize" at bounding box center [886, 442] width 64 height 26
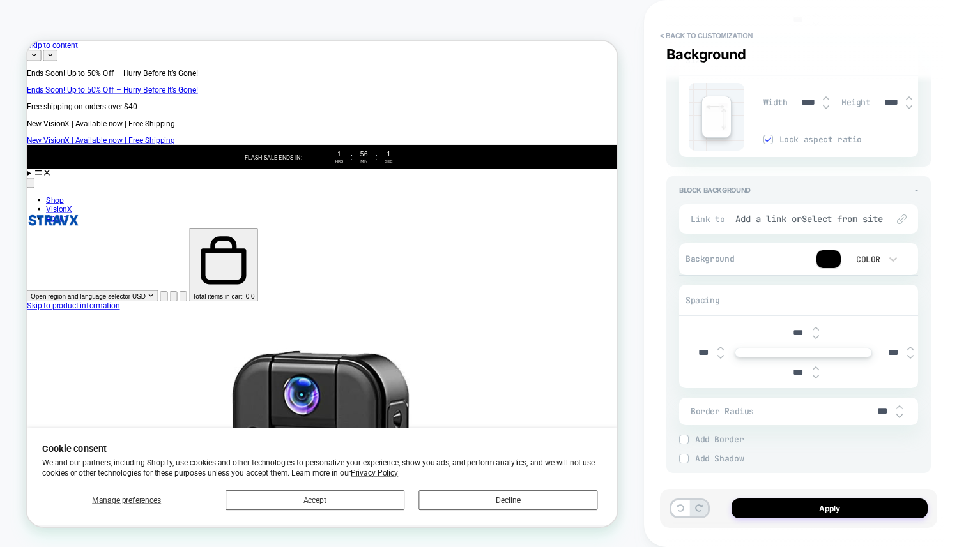
scroll to position [1848, 0]
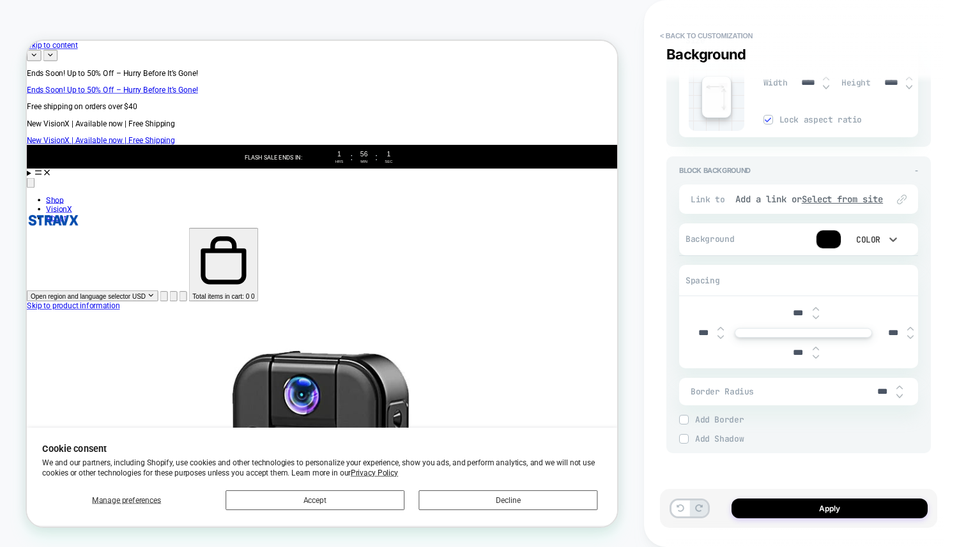
click at [869, 242] on div "Color" at bounding box center [866, 239] width 27 height 11
click at [833, 238] on div at bounding box center [483, 273] width 966 height 547
click at [833, 238] on div at bounding box center [828, 240] width 24 height 18
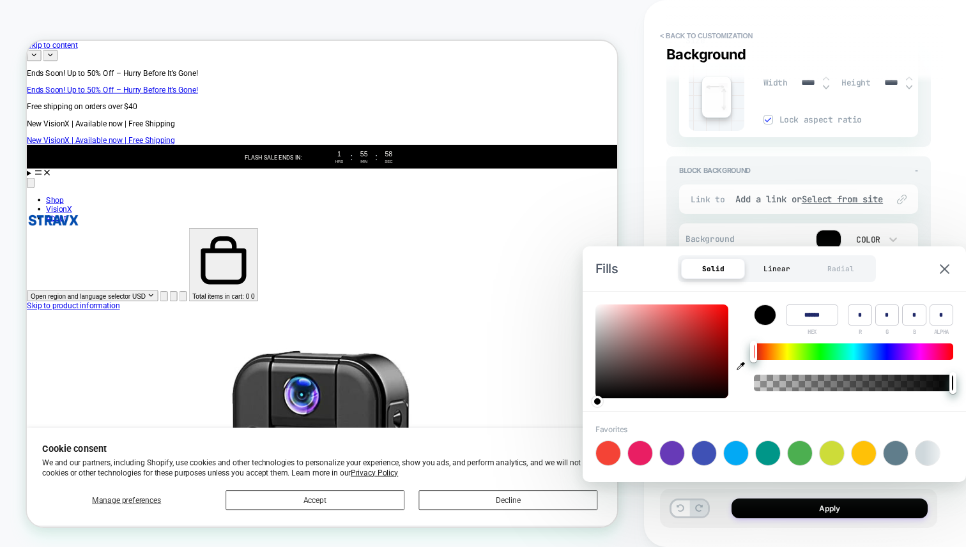
click at [769, 268] on div "Linear" at bounding box center [777, 269] width 64 height 20
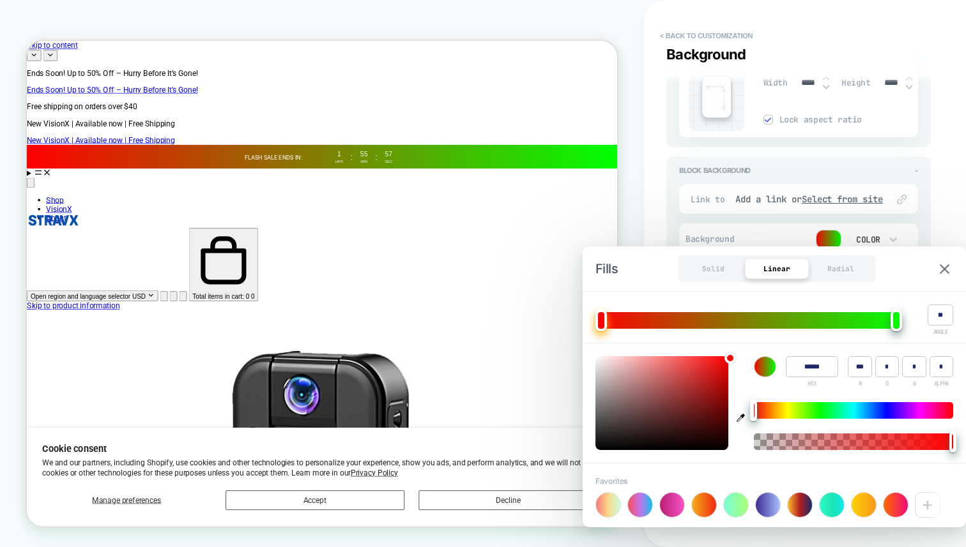
click at [769, 503] on div at bounding box center [768, 505] width 24 height 24
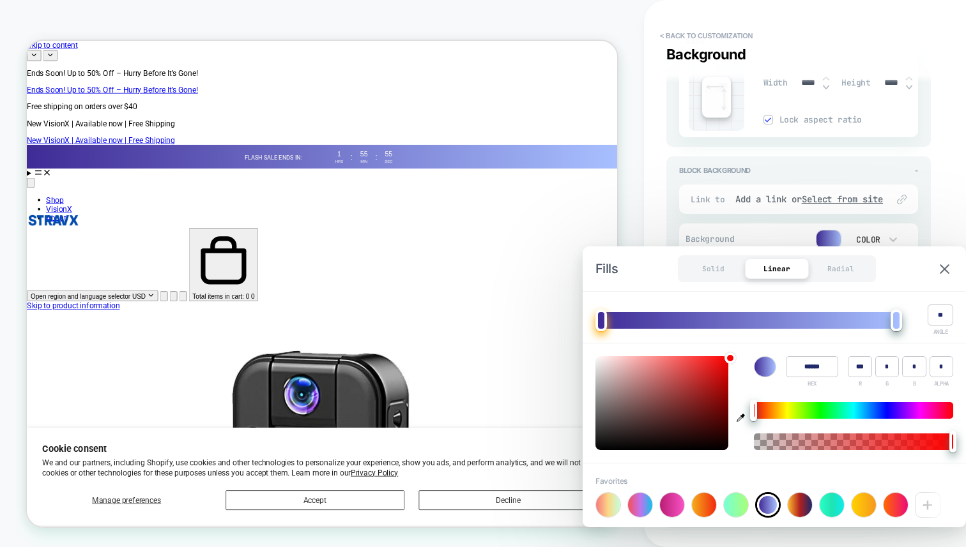
click at [803, 507] on div at bounding box center [800, 505] width 24 height 24
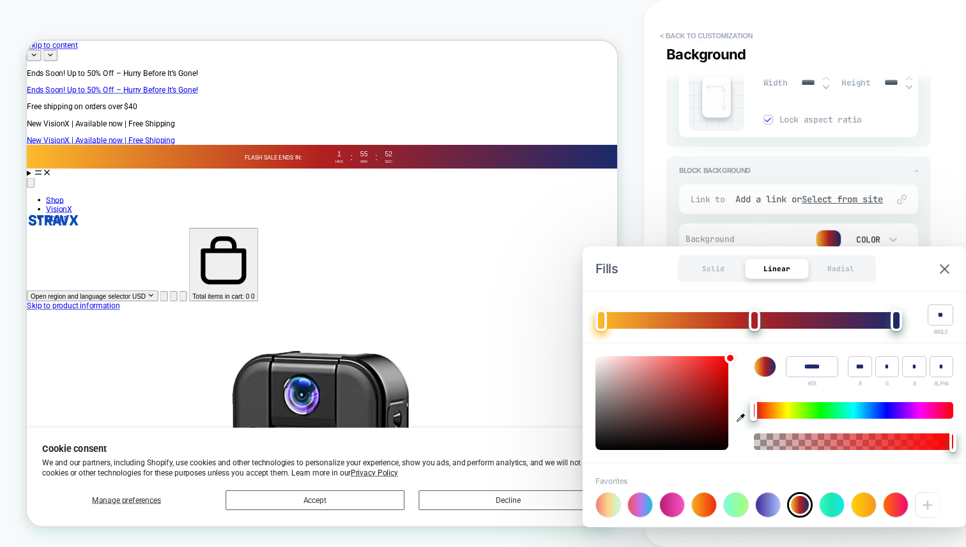
click at [696, 510] on div at bounding box center [704, 505] width 24 height 24
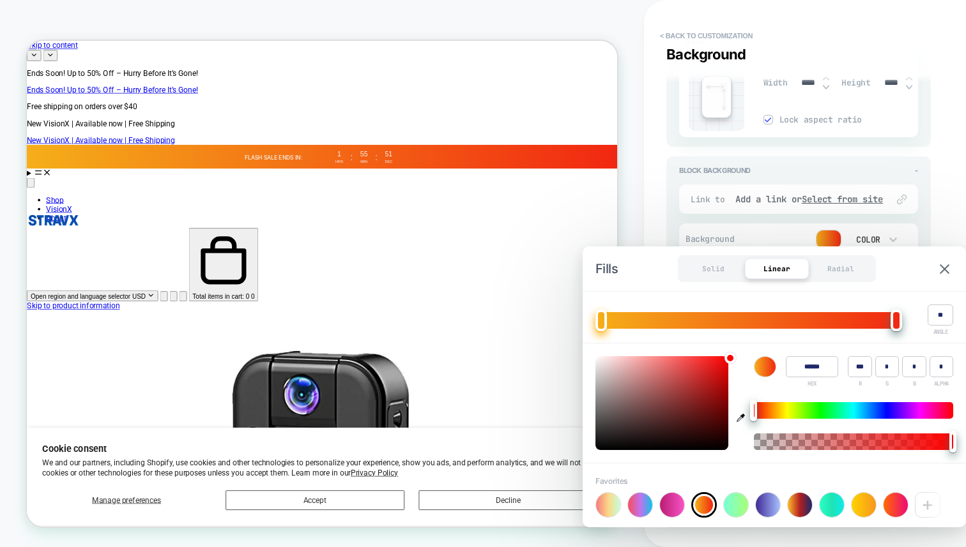
click at [788, 500] on div at bounding box center [800, 506] width 26 height 26
type textarea "*"
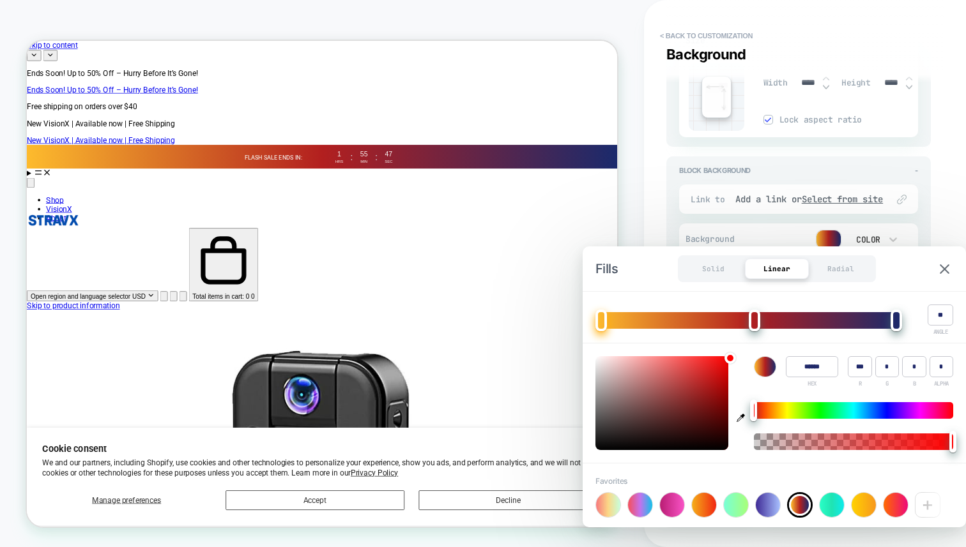
type input "******"
type input "**"
type input "***"
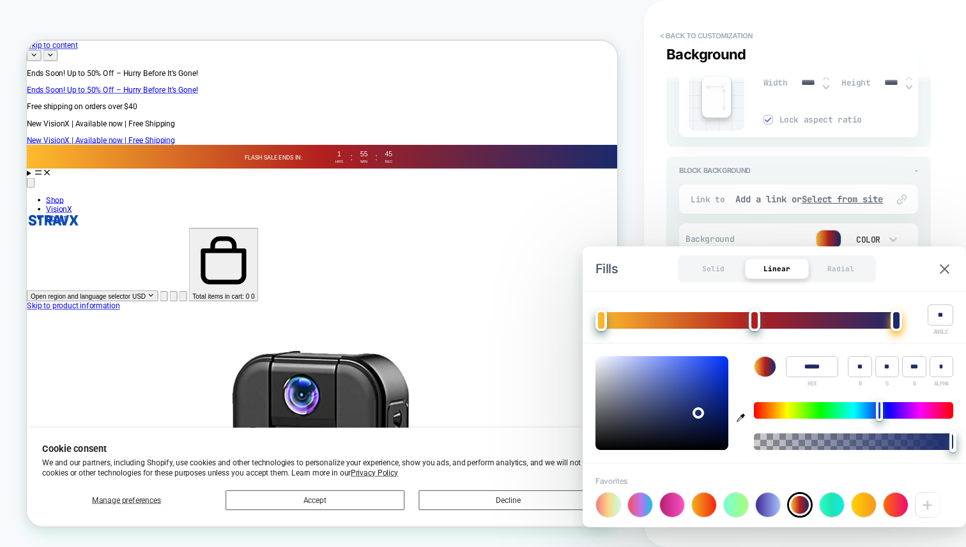
type input "******"
type input "***"
type input "**"
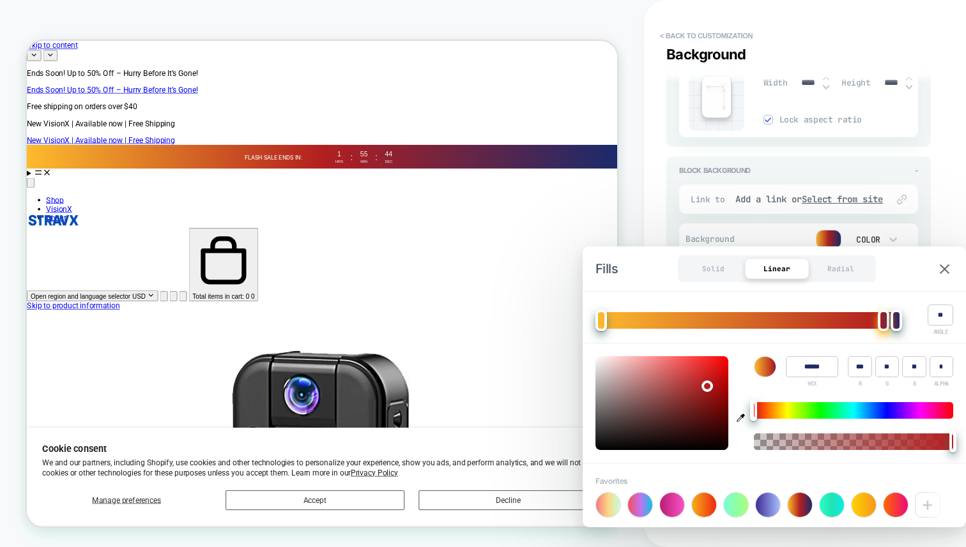
type textarea "*"
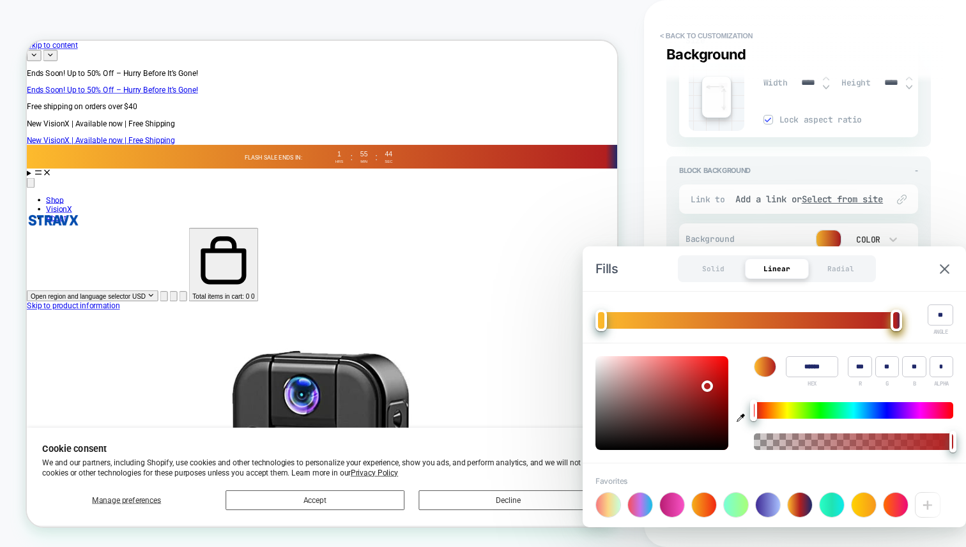
drag, startPoint x: 754, startPoint y: 325, endPoint x: 912, endPoint y: 325, distance: 157.8
type input "******"
type input "**"
type input "***"
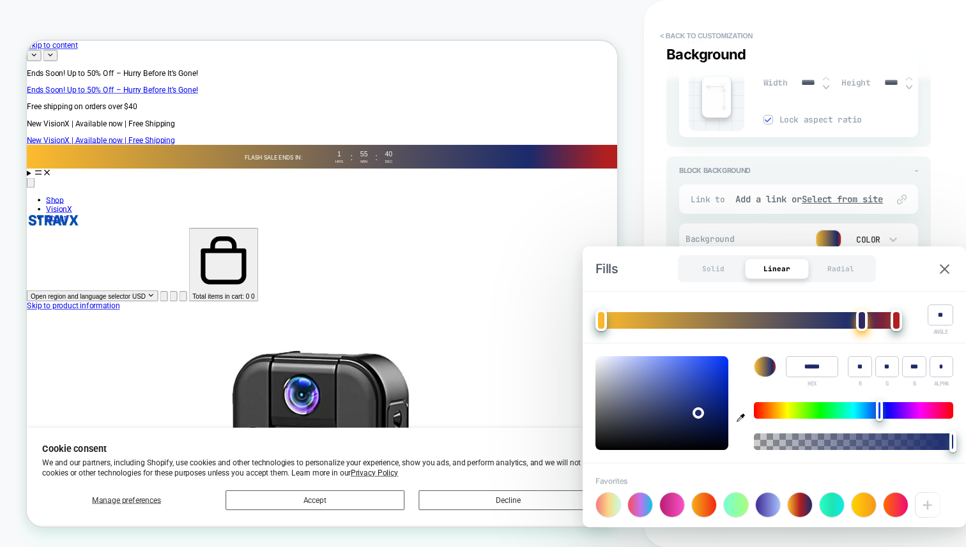
click at [774, 505] on div at bounding box center [768, 505] width 24 height 24
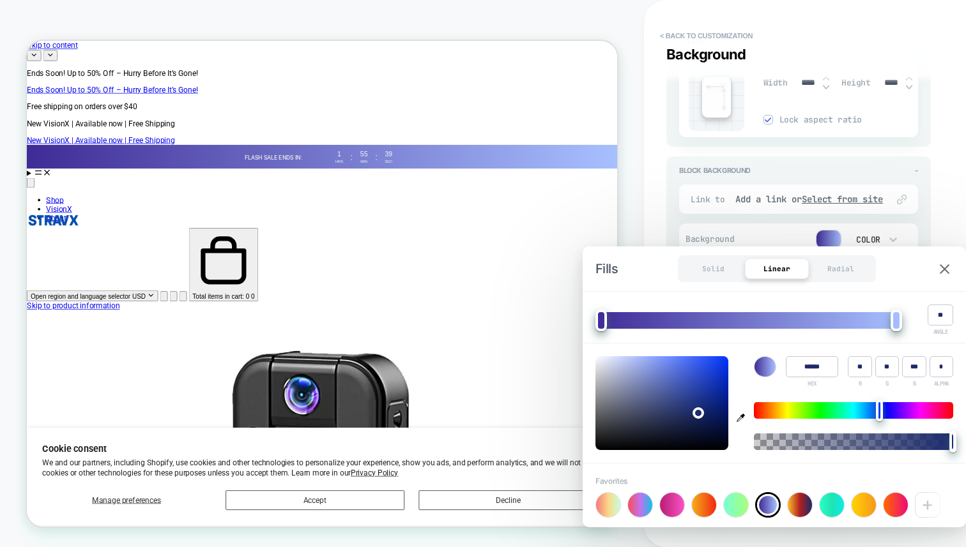
click at [734, 507] on div at bounding box center [736, 505] width 24 height 24
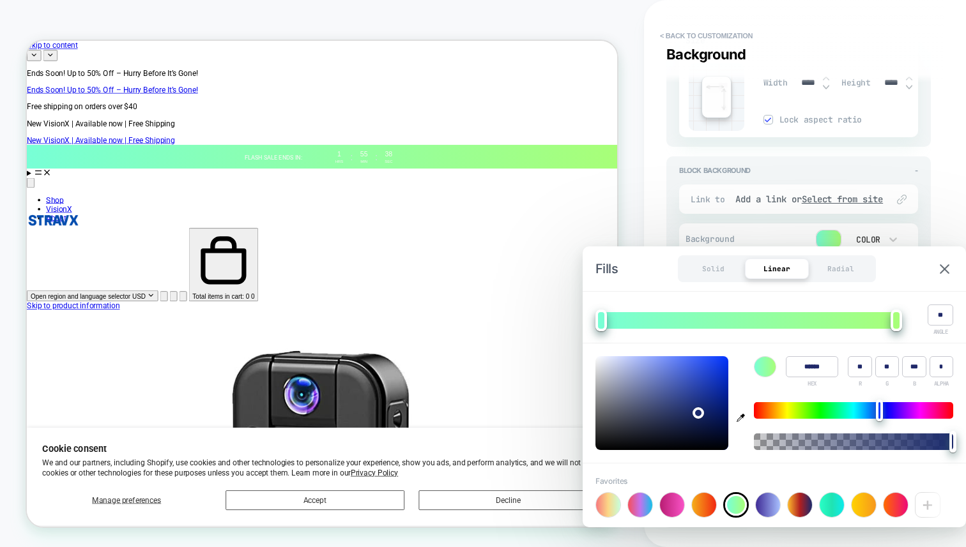
click at [708, 508] on div at bounding box center [704, 505] width 24 height 24
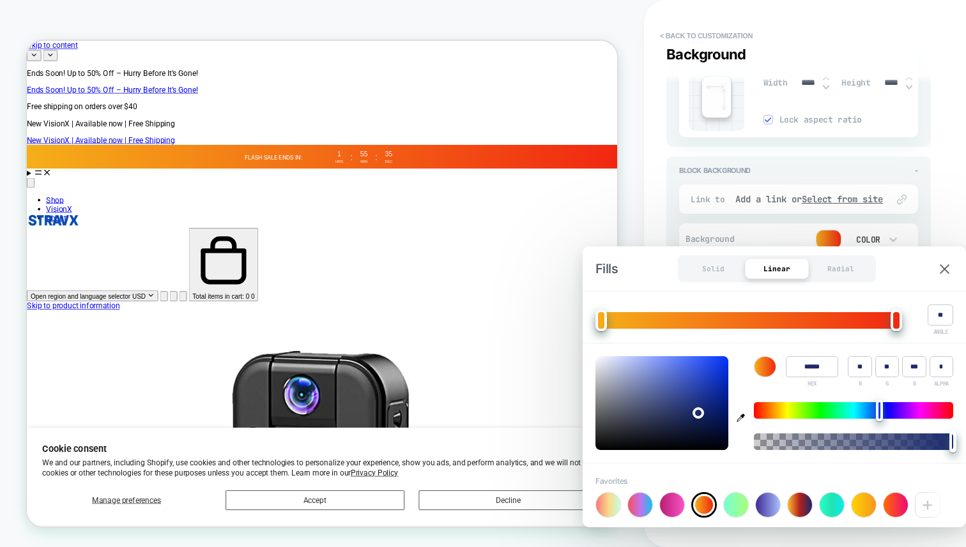
click at [885, 503] on div at bounding box center [895, 505] width 24 height 24
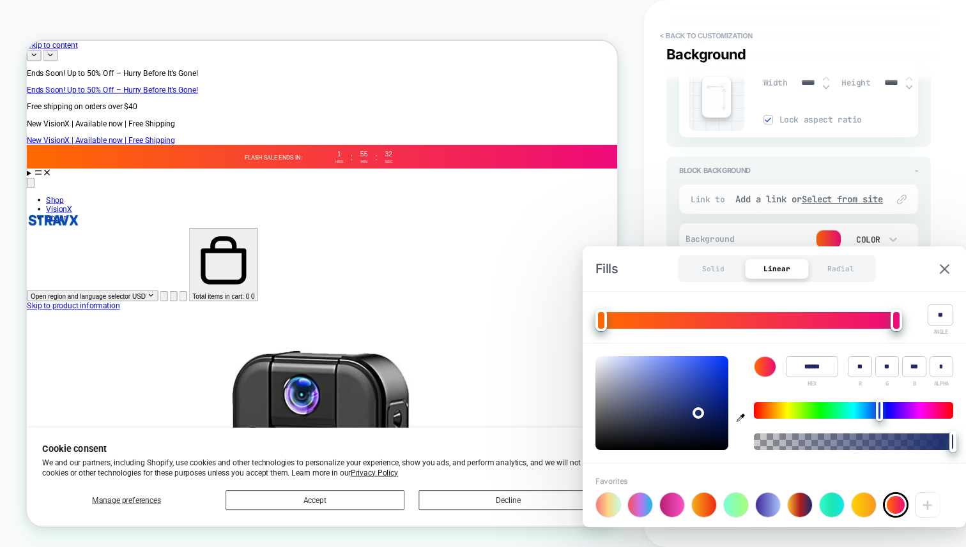
click at [763, 505] on div at bounding box center [768, 505] width 24 height 24
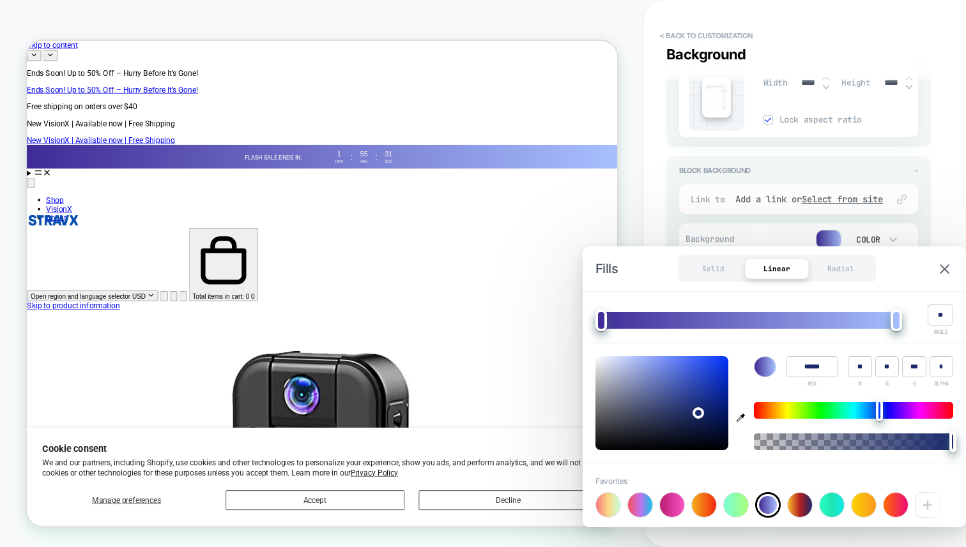
click at [947, 261] on div "Fills Solid Linear Radial" at bounding box center [774, 269] width 383 height 45
click at [945, 266] on img at bounding box center [945, 269] width 10 height 10
type textarea "*"
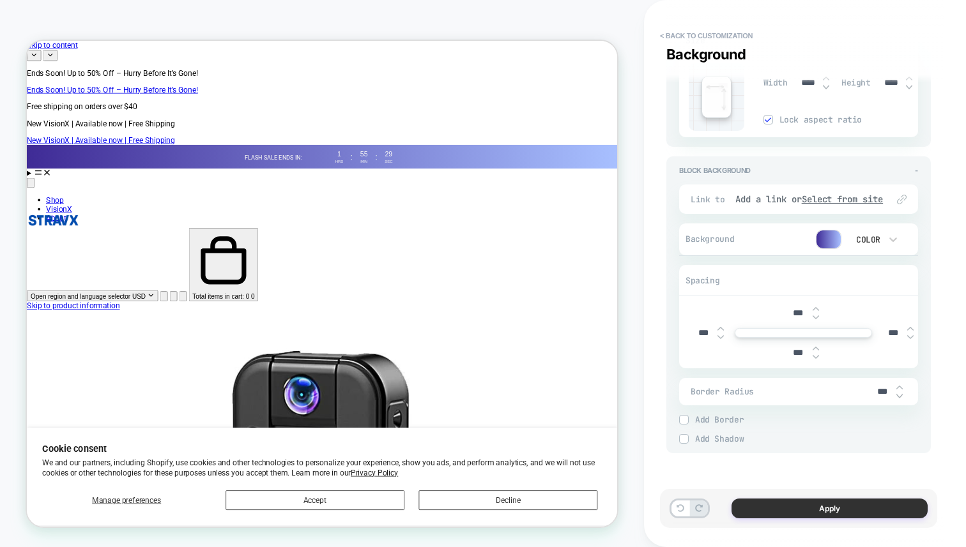
click at [860, 514] on button "Apply" at bounding box center [829, 509] width 196 height 20
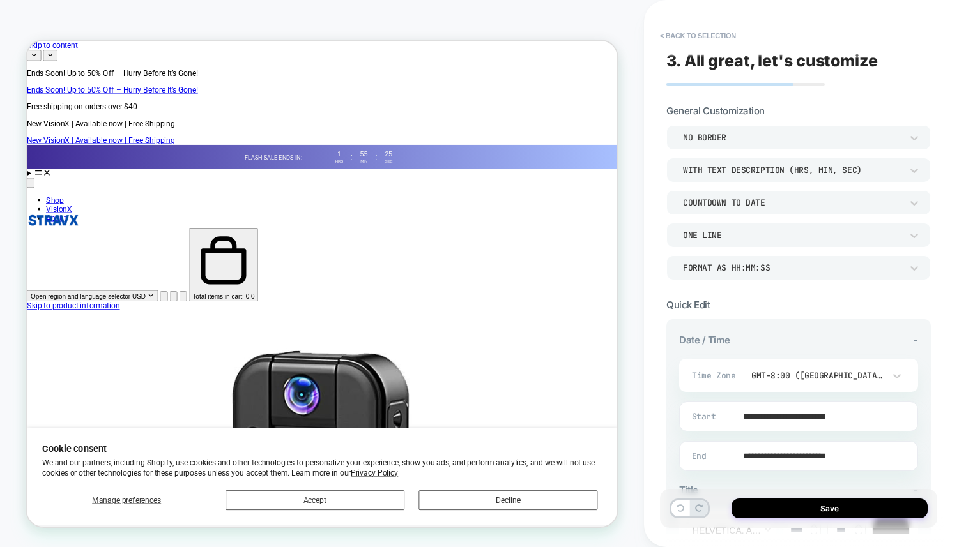
click at [813, 205] on div "COUNTDOWN TO DATE" at bounding box center [792, 202] width 218 height 11
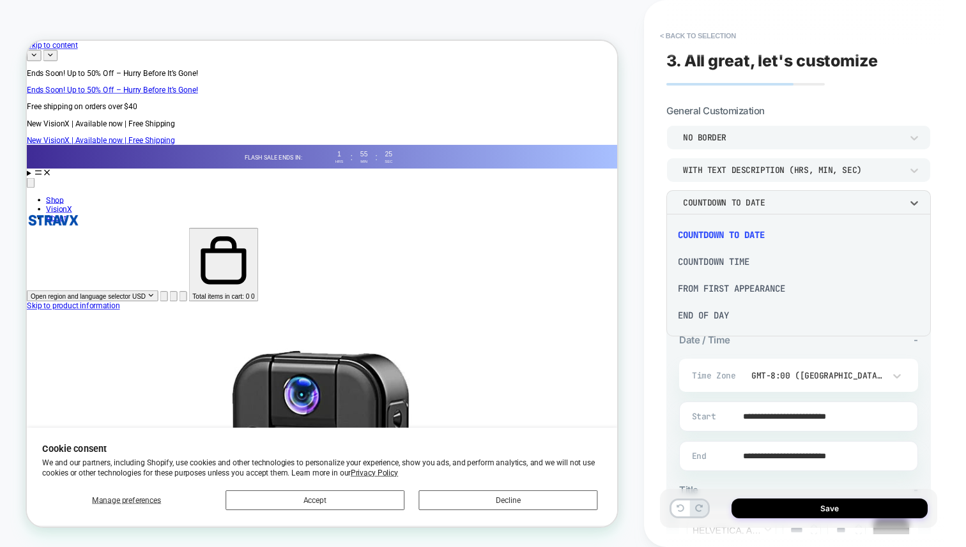
click at [723, 317] on div "END OF DAY" at bounding box center [798, 315] width 254 height 27
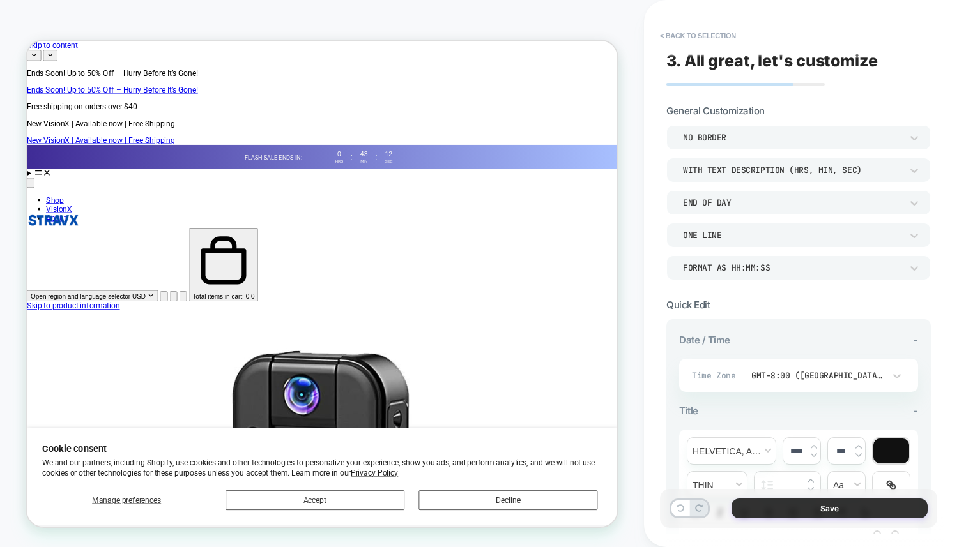
click at [773, 505] on button "Save" at bounding box center [829, 509] width 196 height 20
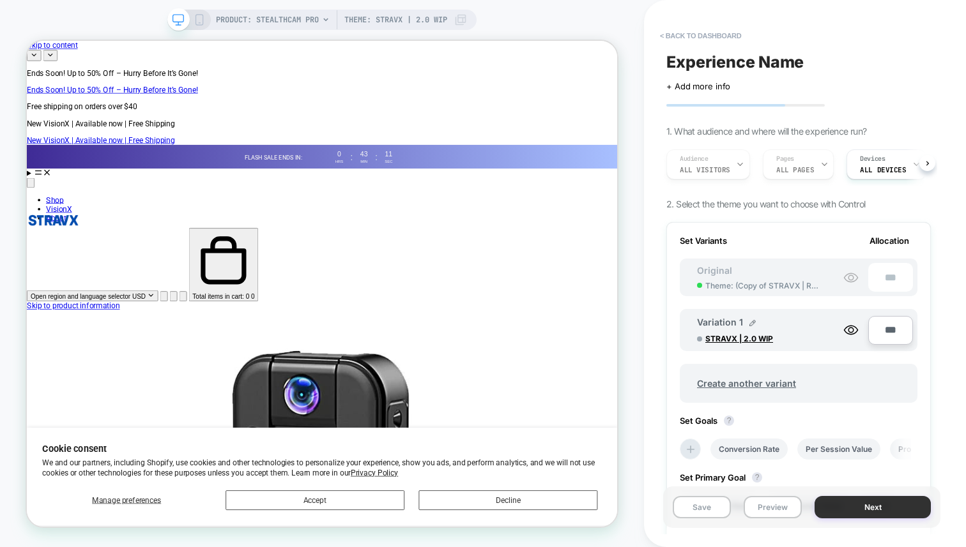
scroll to position [0, 1]
click at [846, 506] on button "Next" at bounding box center [872, 507] width 116 height 22
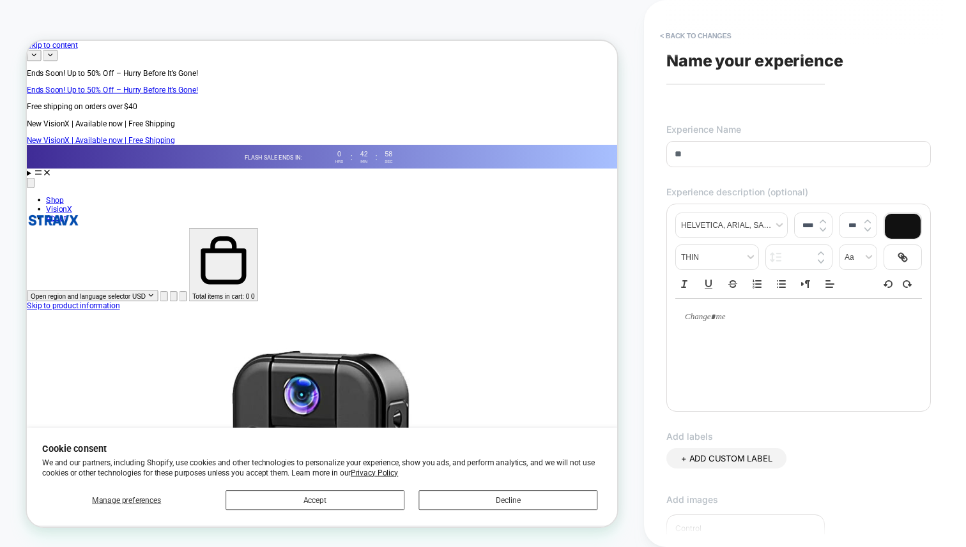
type input "*"
type input "*******"
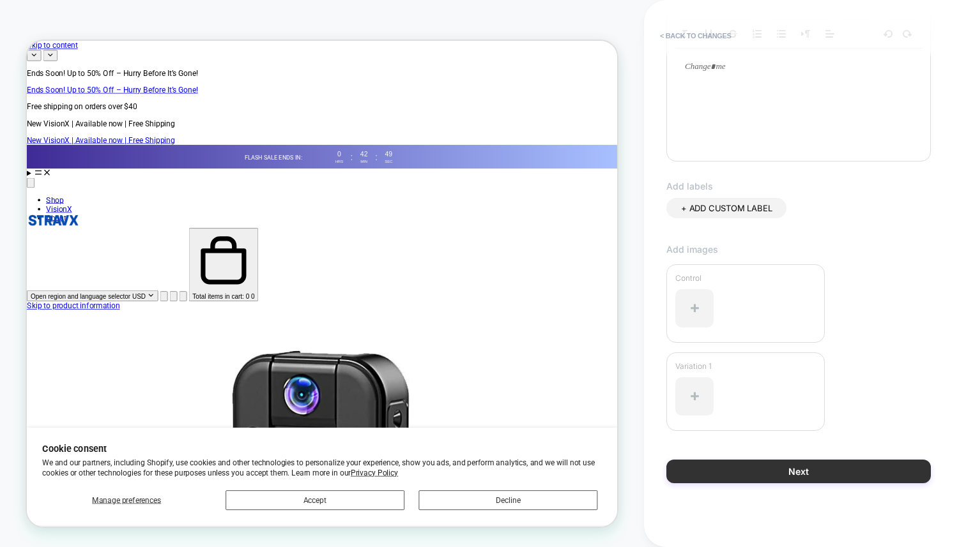
type input "**********"
click at [838, 468] on button "Next" at bounding box center [798, 472] width 264 height 24
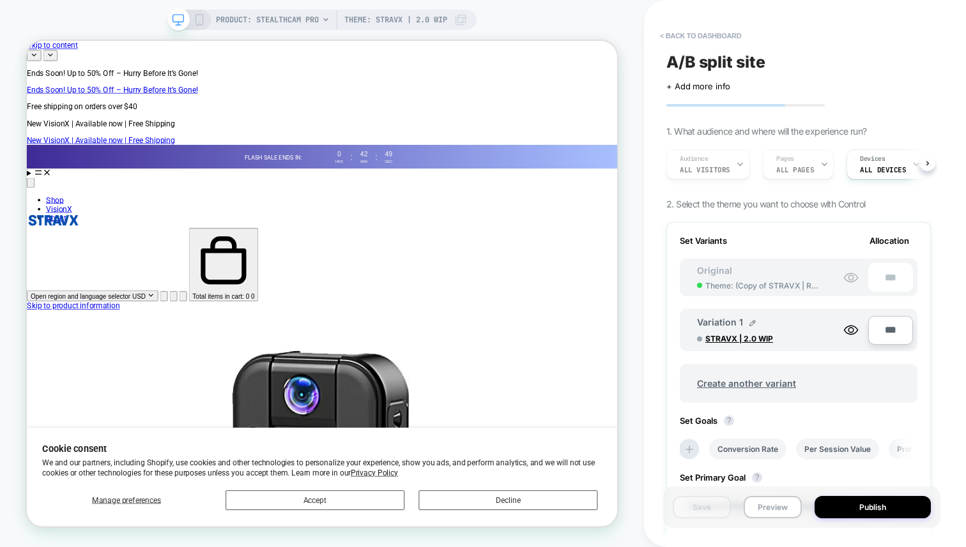
scroll to position [0, 1]
click at [841, 514] on button "Publish" at bounding box center [872, 507] width 116 height 22
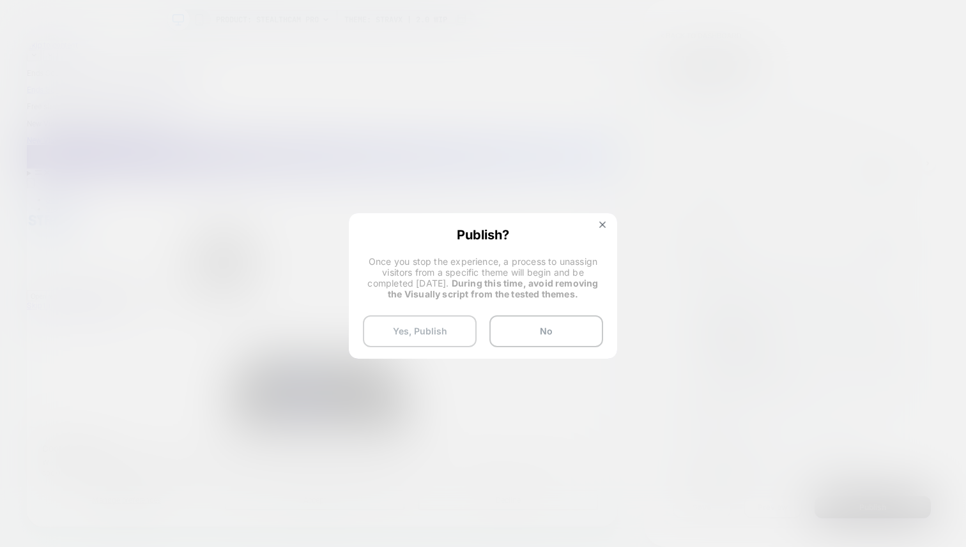
click at [461, 337] on button "Yes, Publish" at bounding box center [420, 332] width 114 height 32
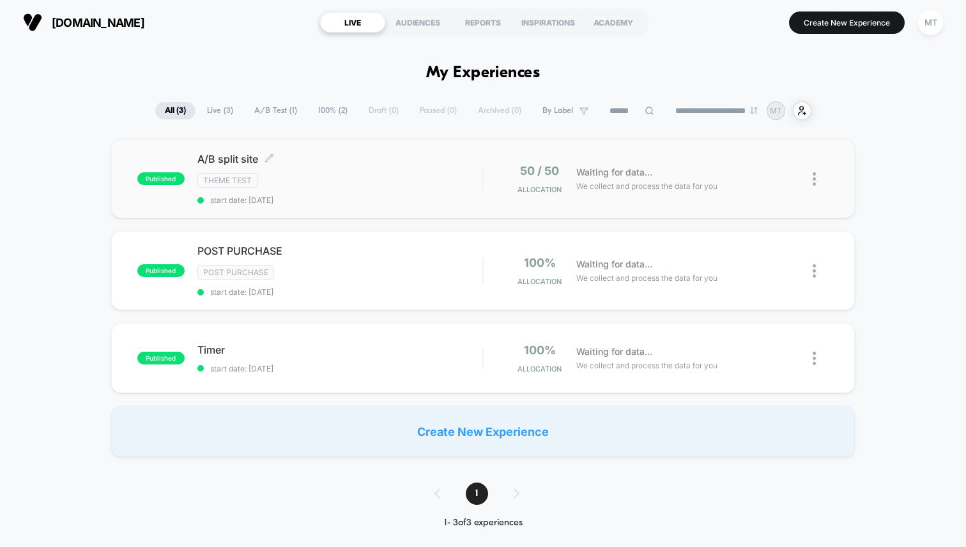
click at [383, 199] on span "start date: [DATE]" at bounding box center [339, 200] width 285 height 10
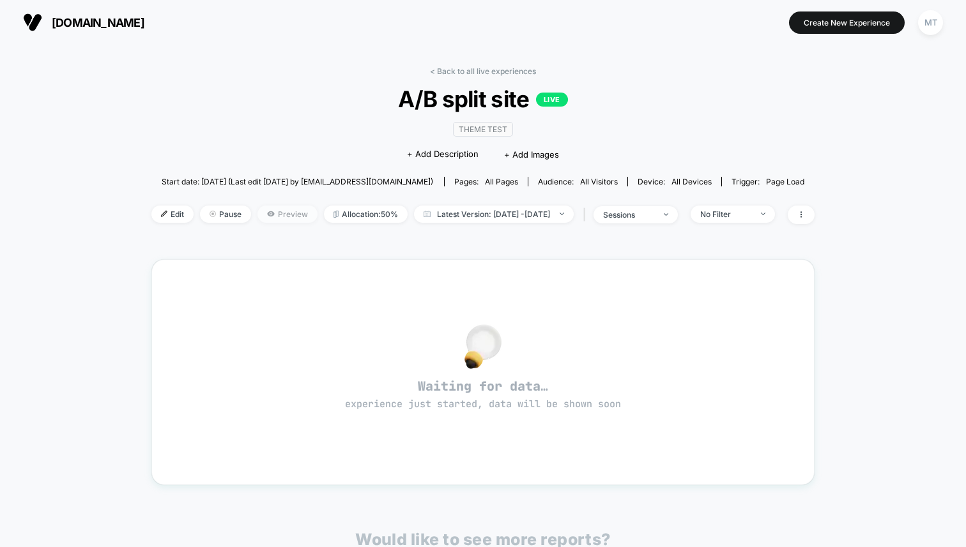
click at [270, 208] on span "Preview" at bounding box center [287, 214] width 60 height 17
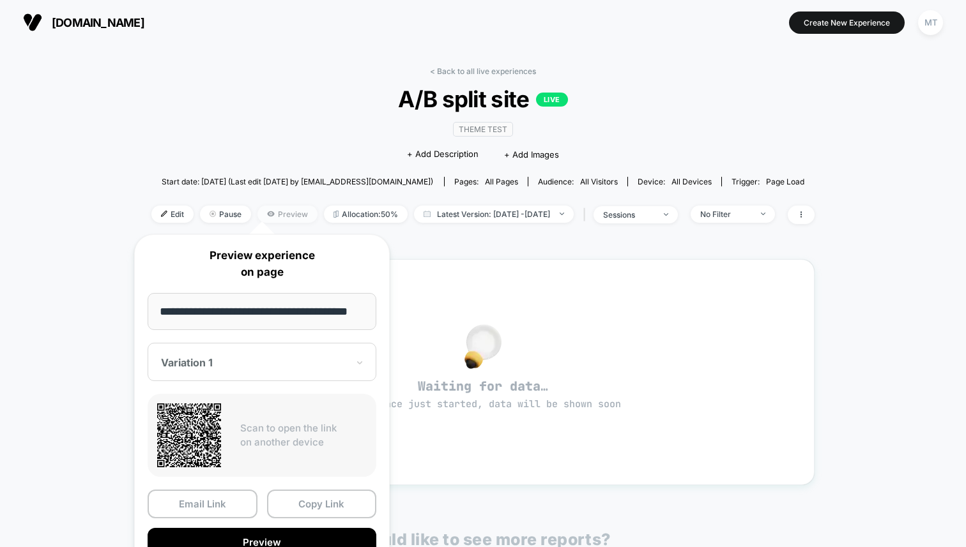
scroll to position [0, 11]
click at [263, 540] on button "Preview" at bounding box center [262, 543] width 229 height 29
